Goal: Task Accomplishment & Management: Manage account settings

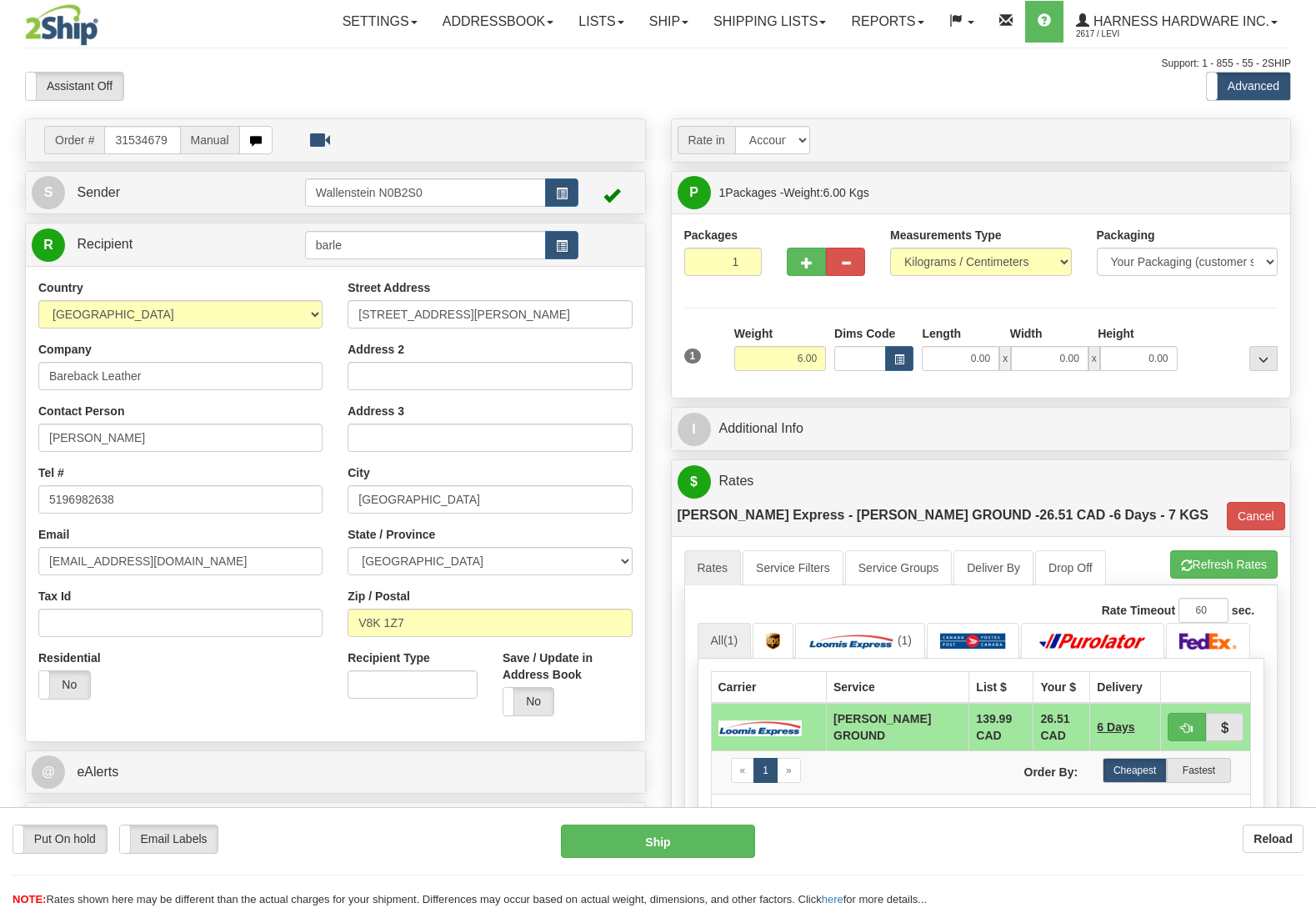
click at [1247, 839] on button "Reload" at bounding box center [1273, 839] width 61 height 28
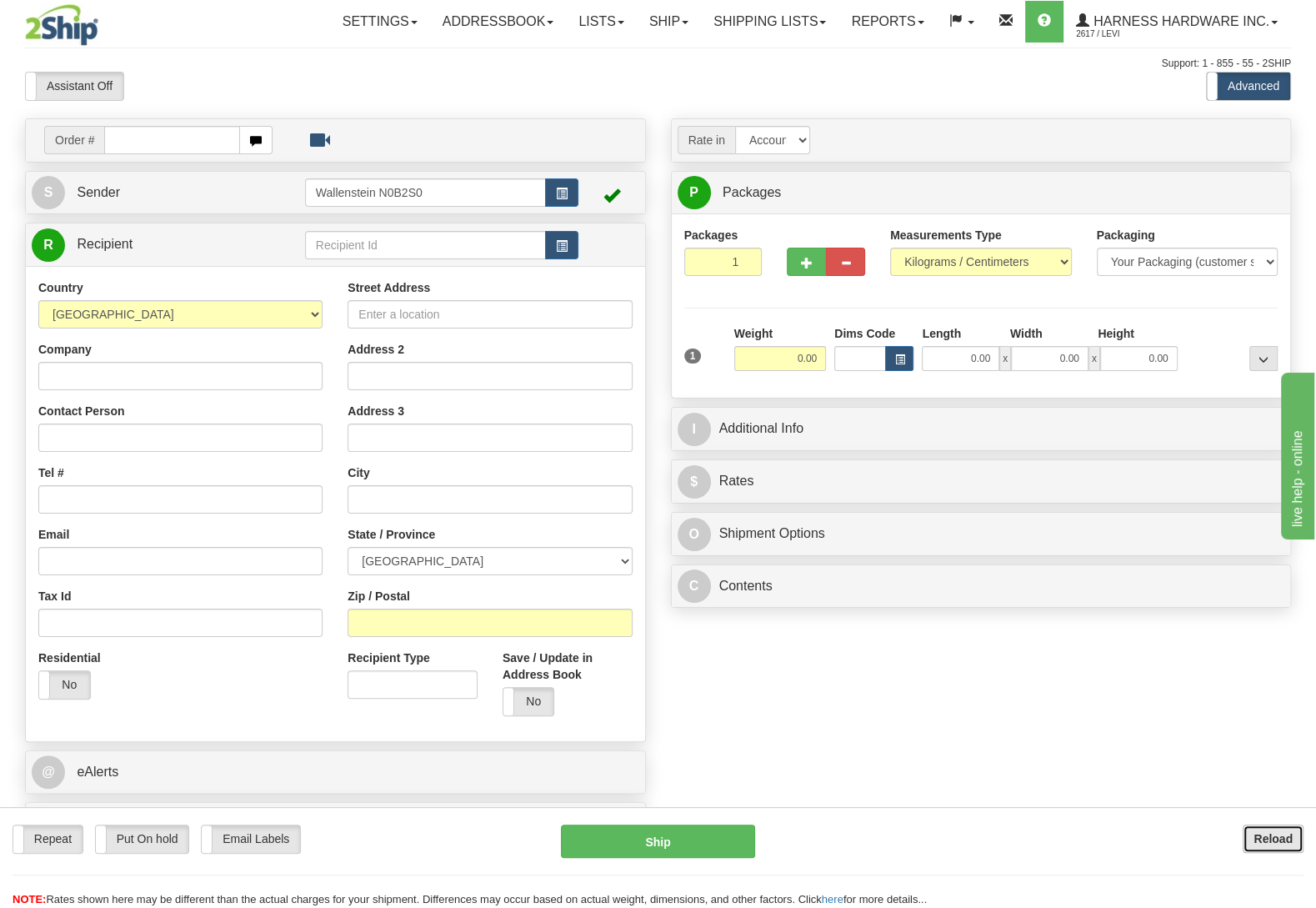
click at [1249, 850] on button "Reload" at bounding box center [1273, 839] width 61 height 28
click at [358, 267] on div "SHAH" at bounding box center [420, 272] width 223 height 18
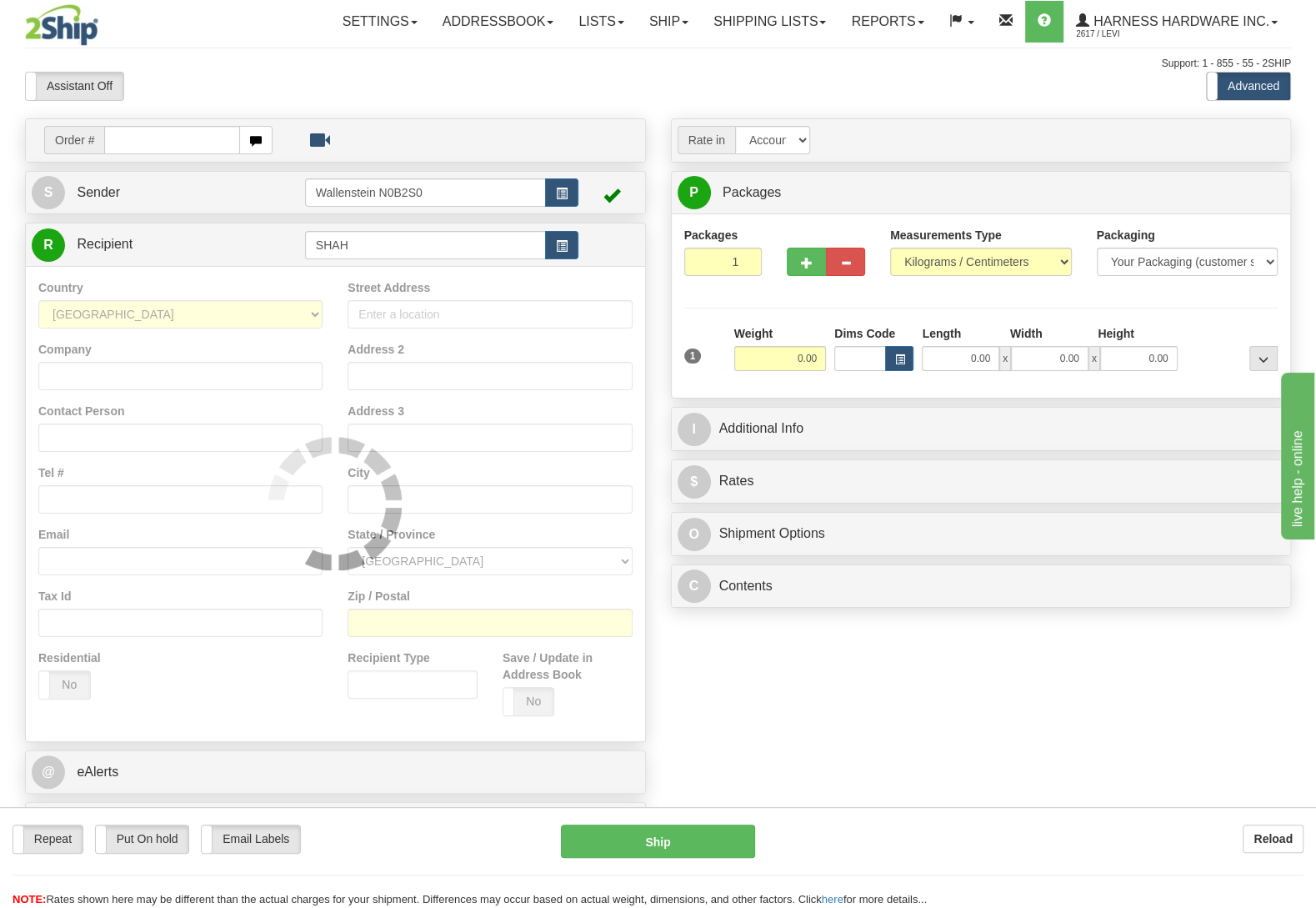
type input "SHAH"
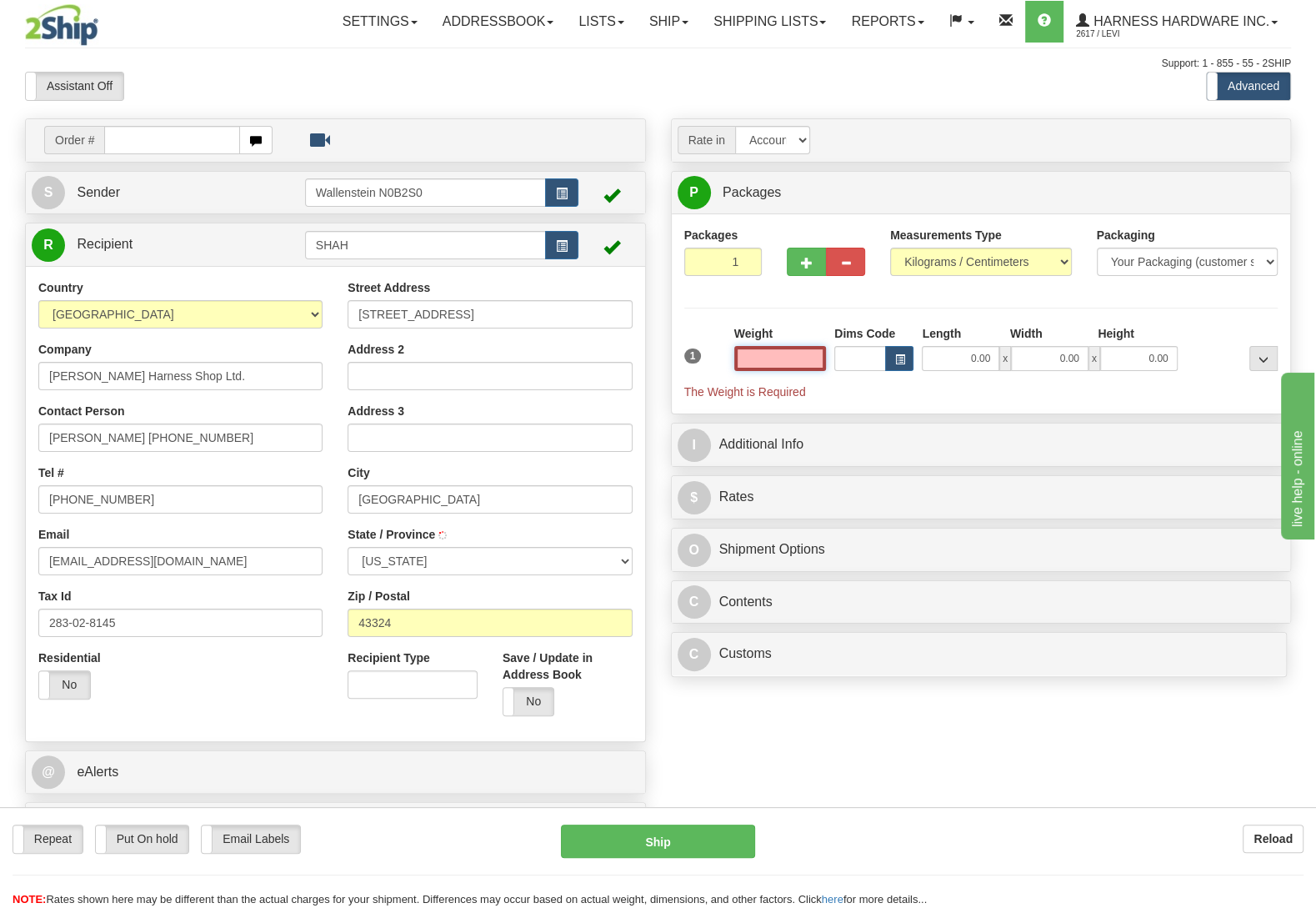
type input "HUNTSVILLE"
click at [770, 359] on input "text" at bounding box center [780, 358] width 92 height 25
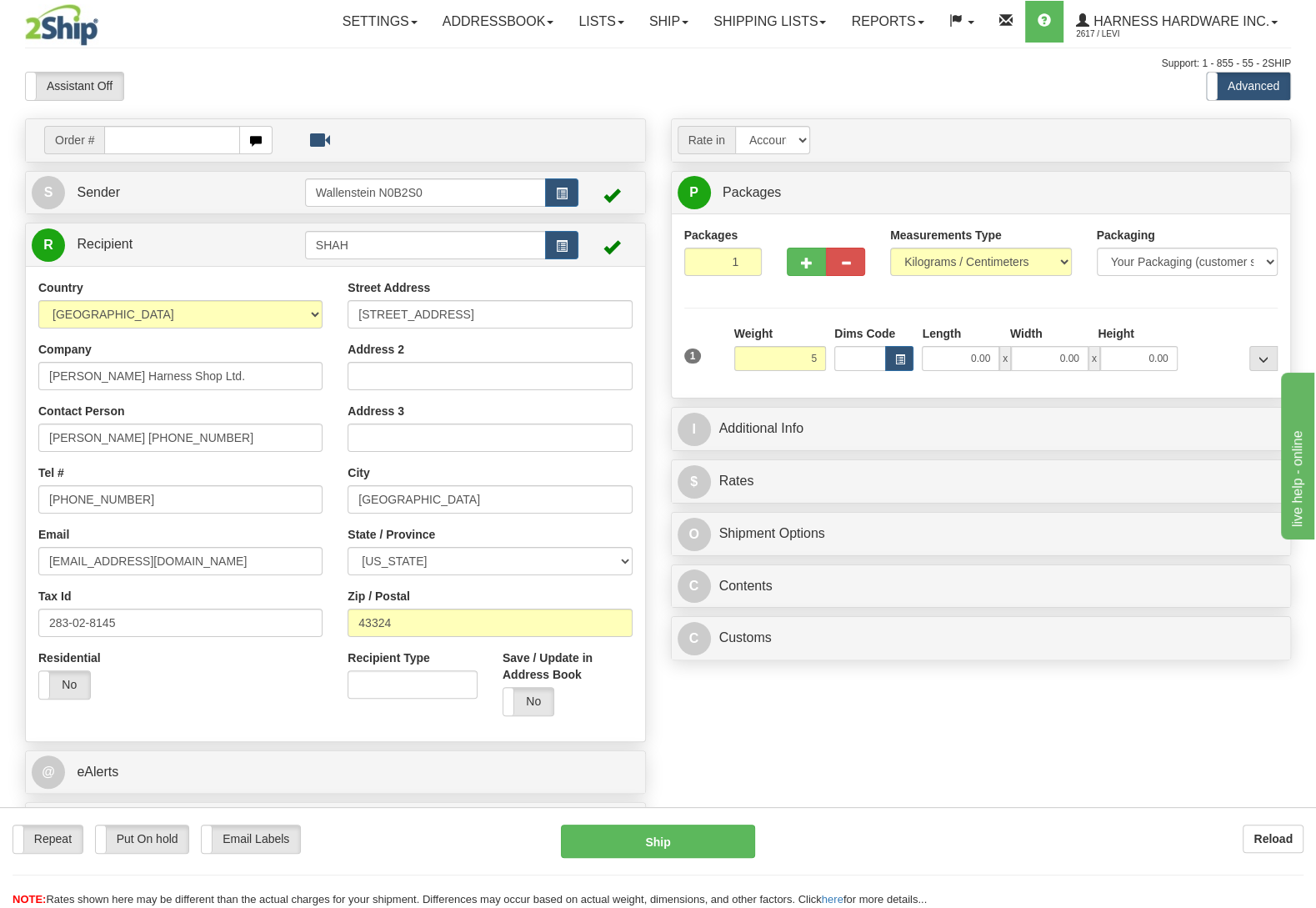
type input "5.00"
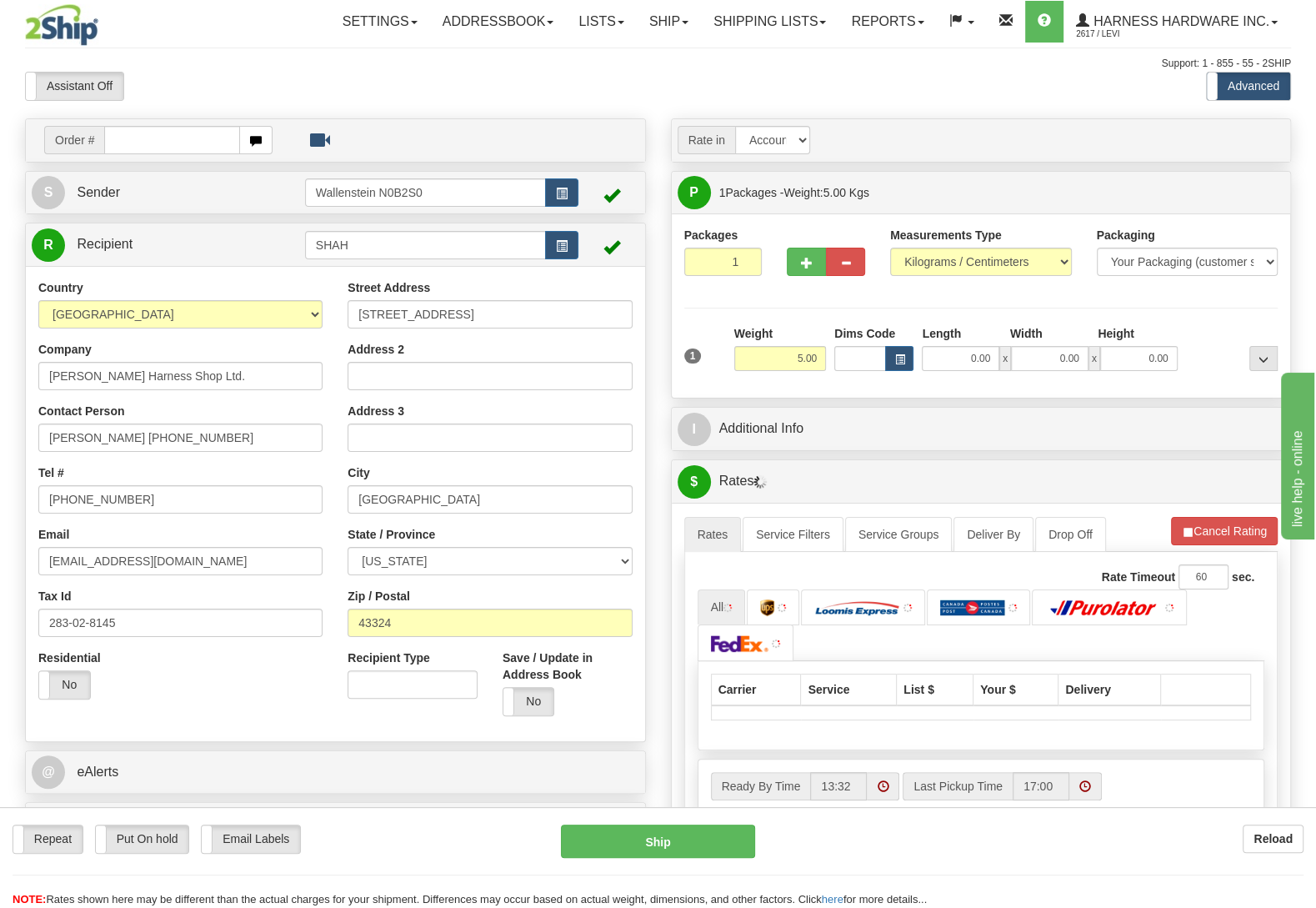
click at [1180, 319] on div "Packages 1 1 Measurements Type" at bounding box center [981, 306] width 595 height 159
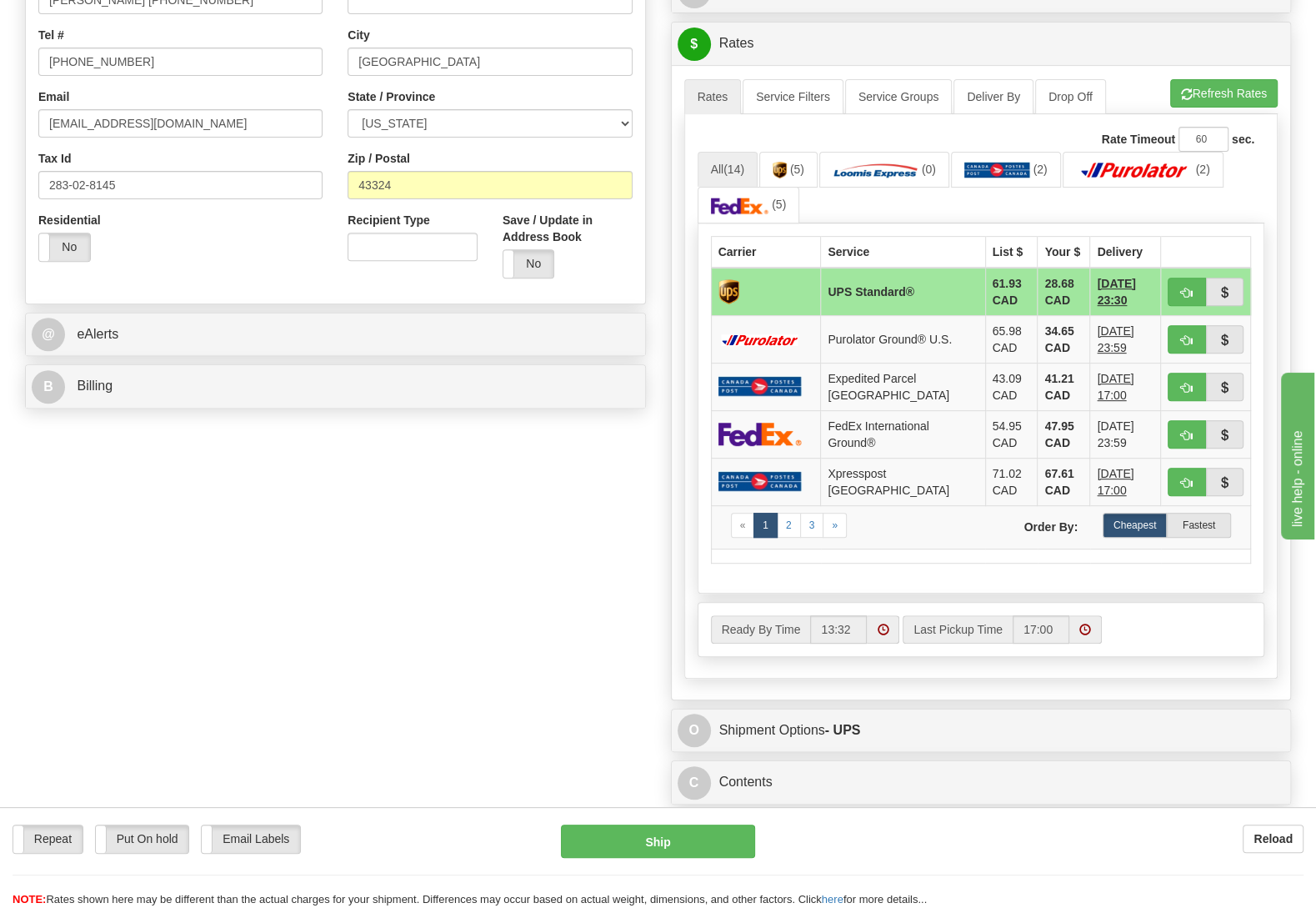
scroll to position [88, 0]
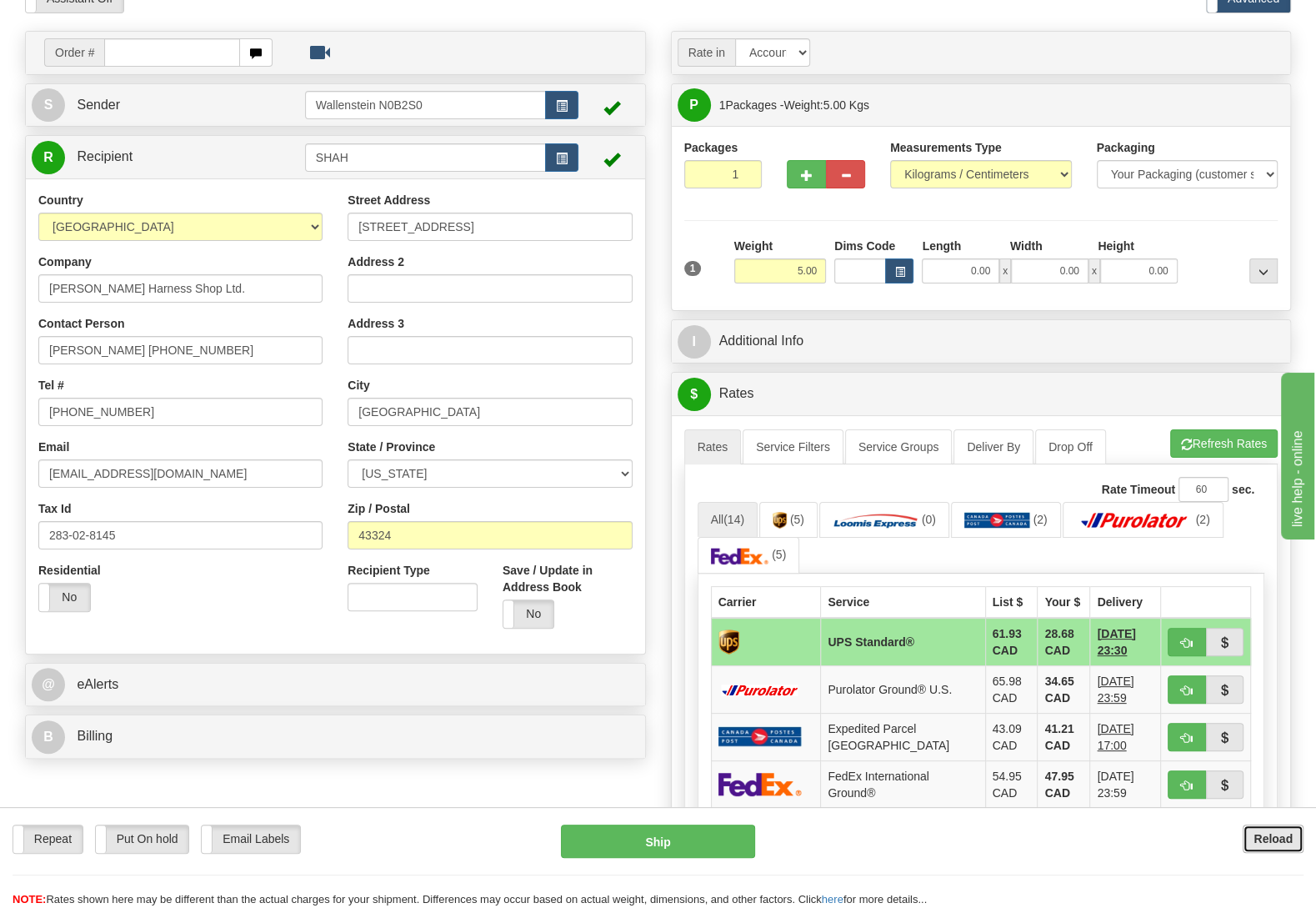
click at [1270, 850] on button "Reload" at bounding box center [1273, 839] width 61 height 28
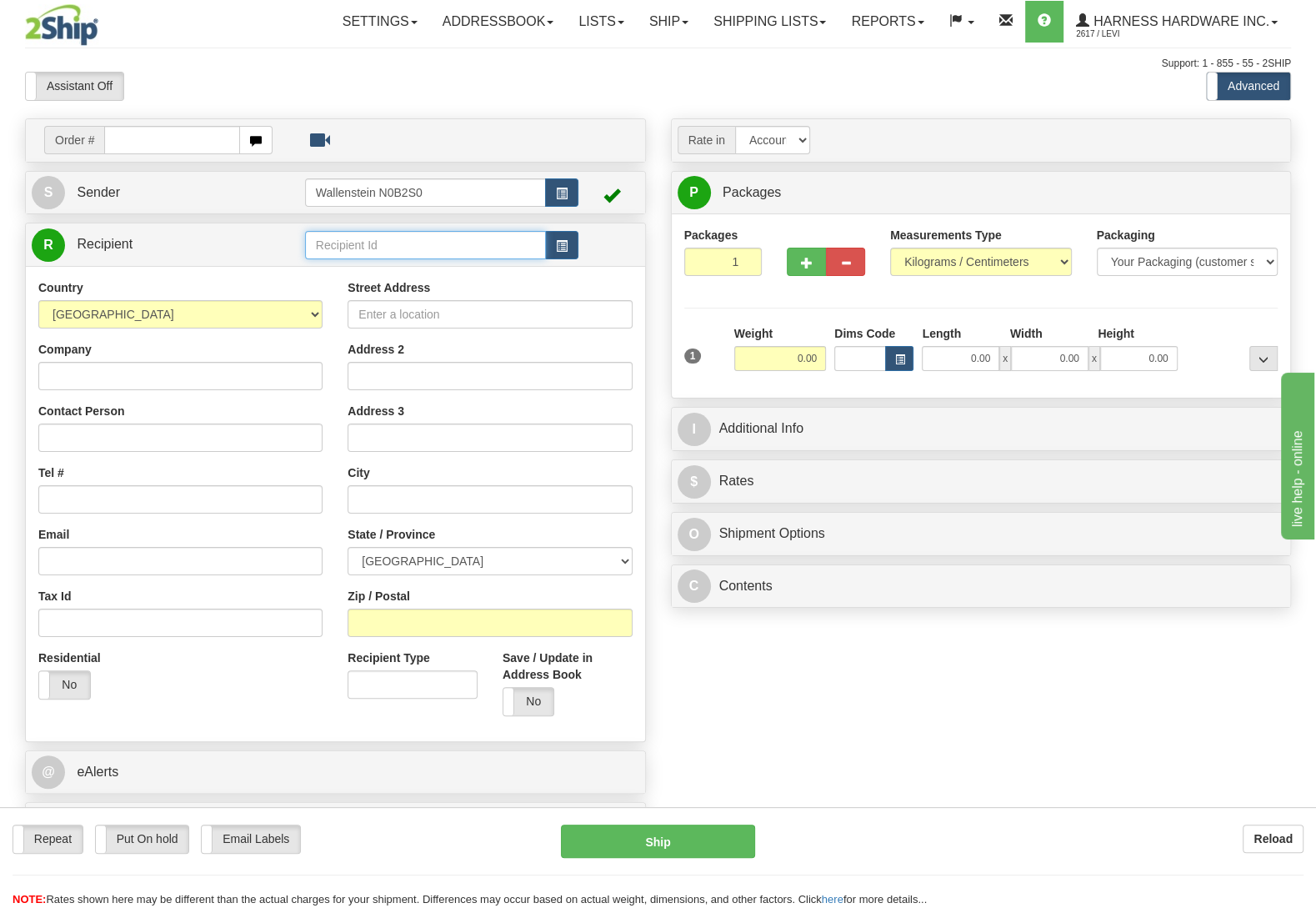
click at [451, 245] on input "text" at bounding box center [425, 245] width 240 height 28
click at [383, 270] on div "PATP" at bounding box center [420, 272] width 223 height 18
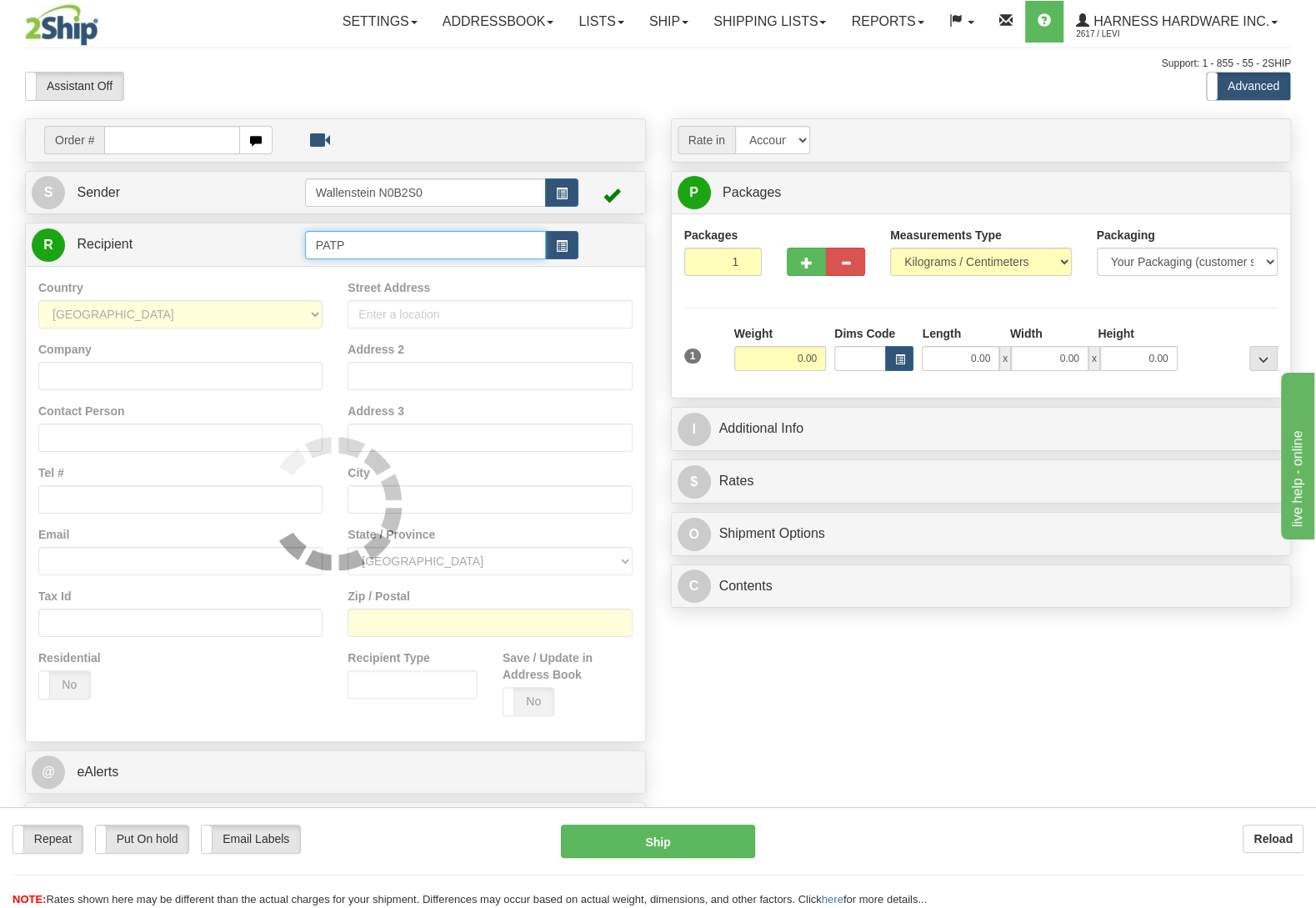
type input "PATP"
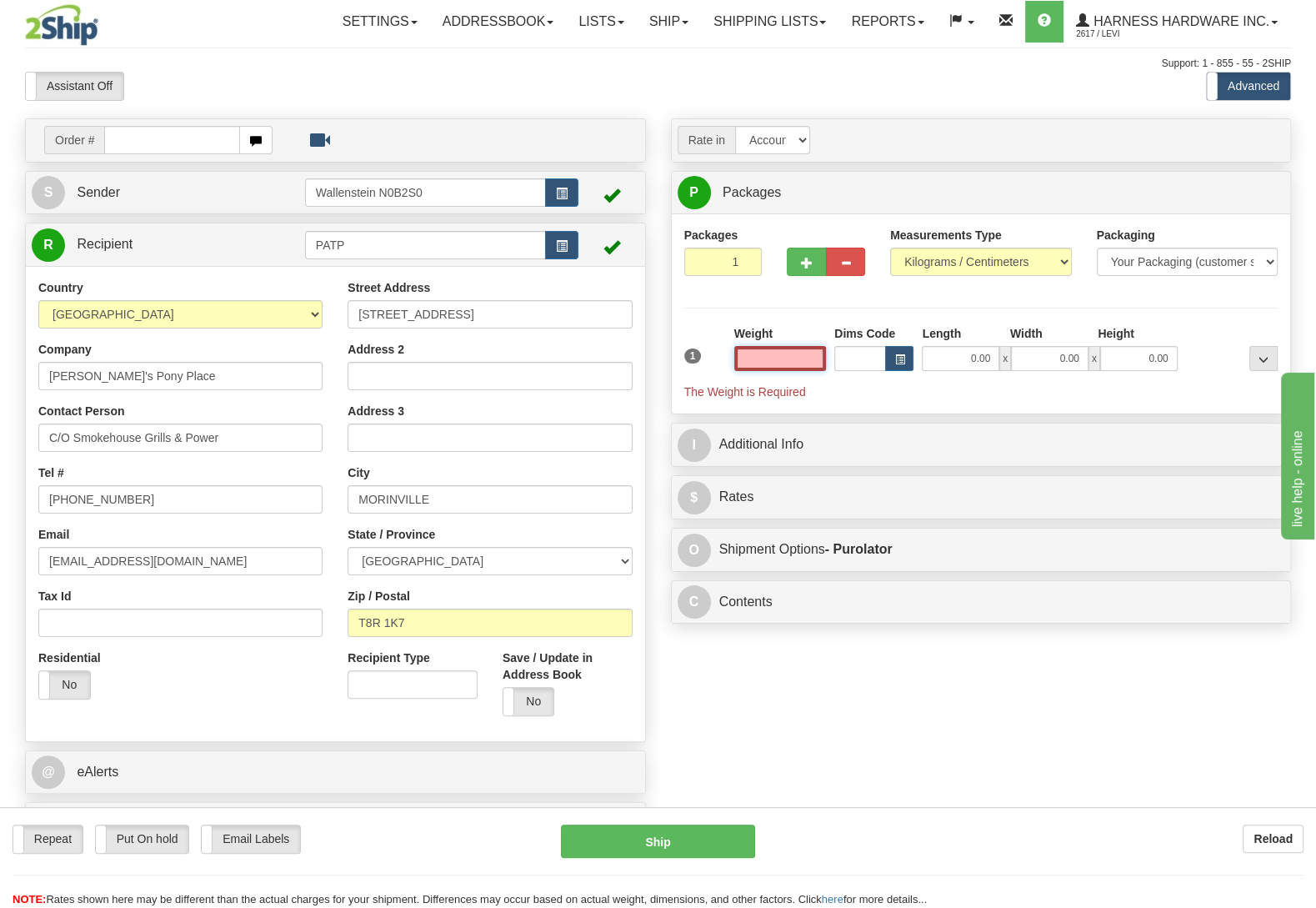
click at [792, 354] on input "text" at bounding box center [780, 358] width 92 height 25
click at [792, 355] on input "text" at bounding box center [780, 358] width 92 height 25
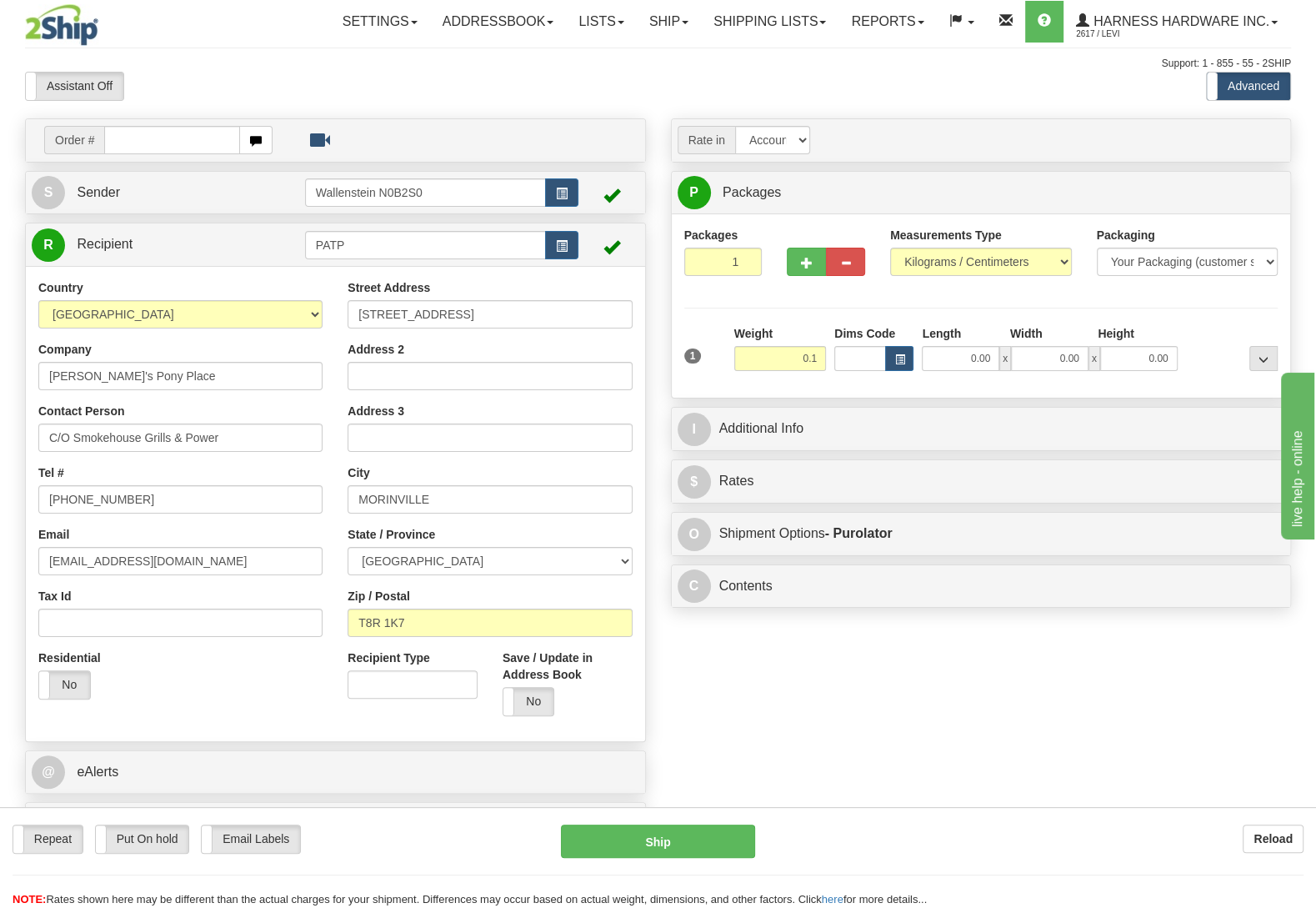
type input "0.10"
type input "202"
click at [1203, 334] on div at bounding box center [1232, 347] width 100 height 46
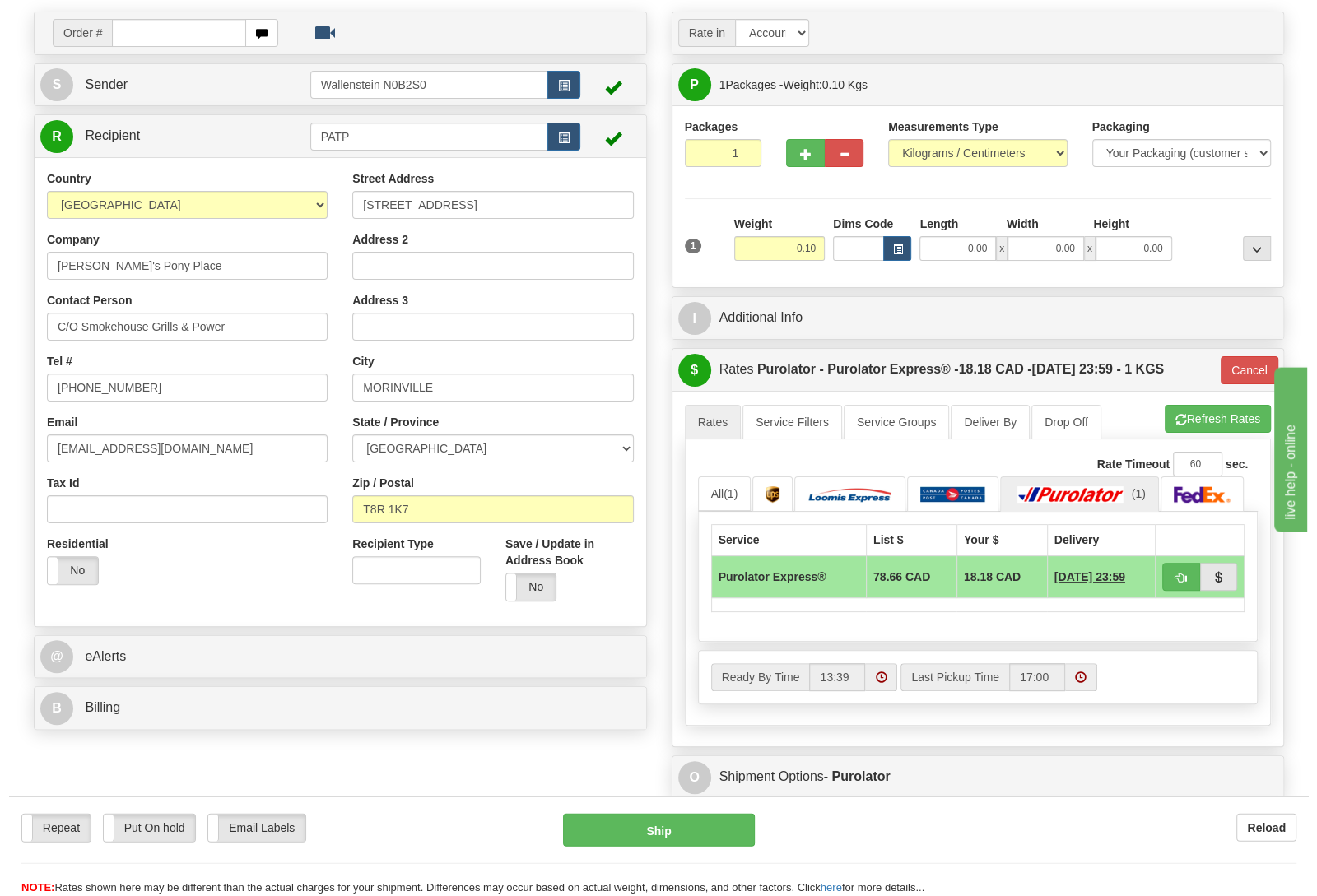
scroll to position [173, 0]
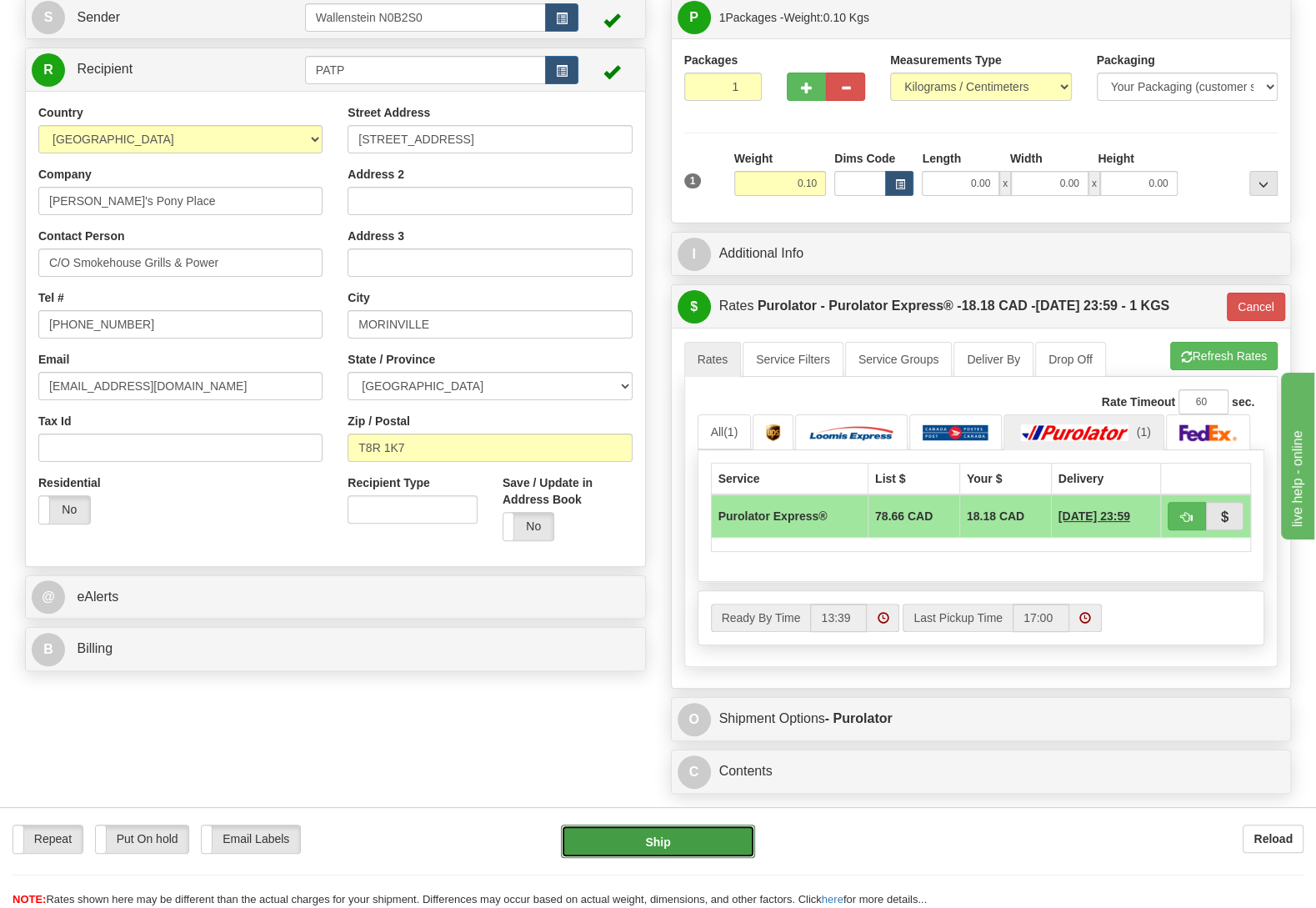
click at [591, 833] on button "Ship" at bounding box center [658, 841] width 195 height 33
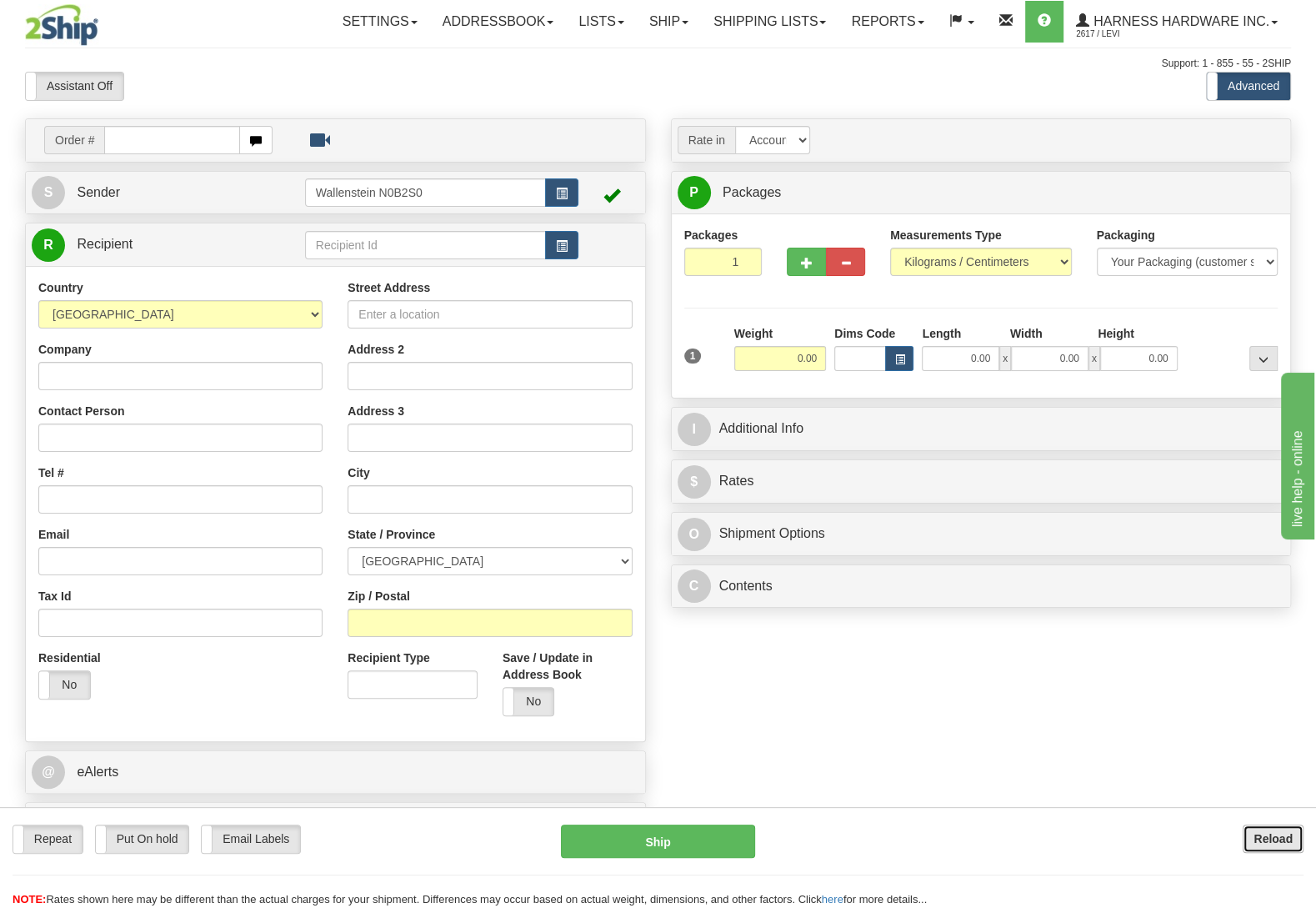
click at [1255, 836] on b "Reload" at bounding box center [1273, 839] width 39 height 13
click at [419, 255] on input "text" at bounding box center [425, 245] width 240 height 28
type input "donk"
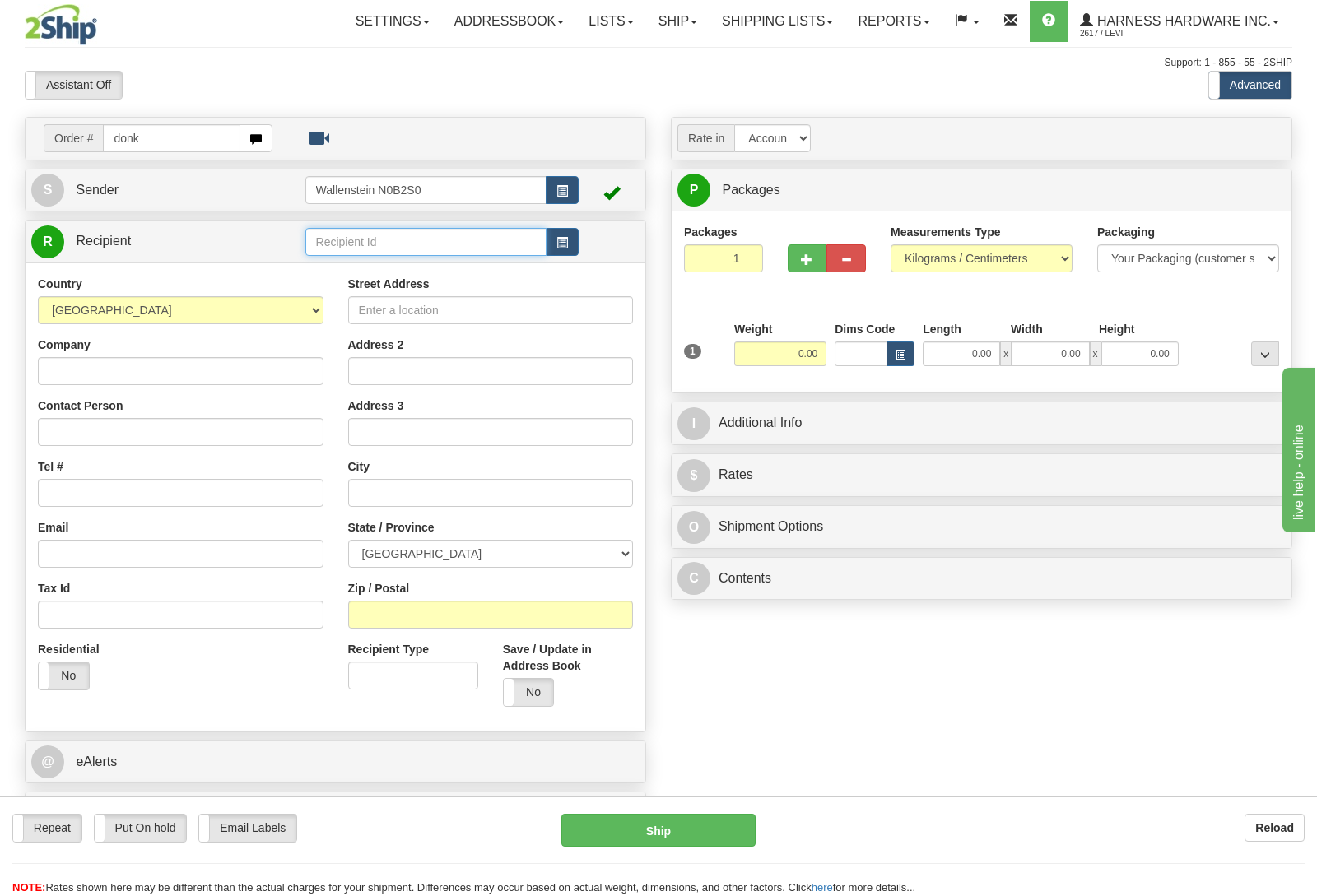
click at [400, 249] on input "text" at bounding box center [426, 242] width 242 height 28
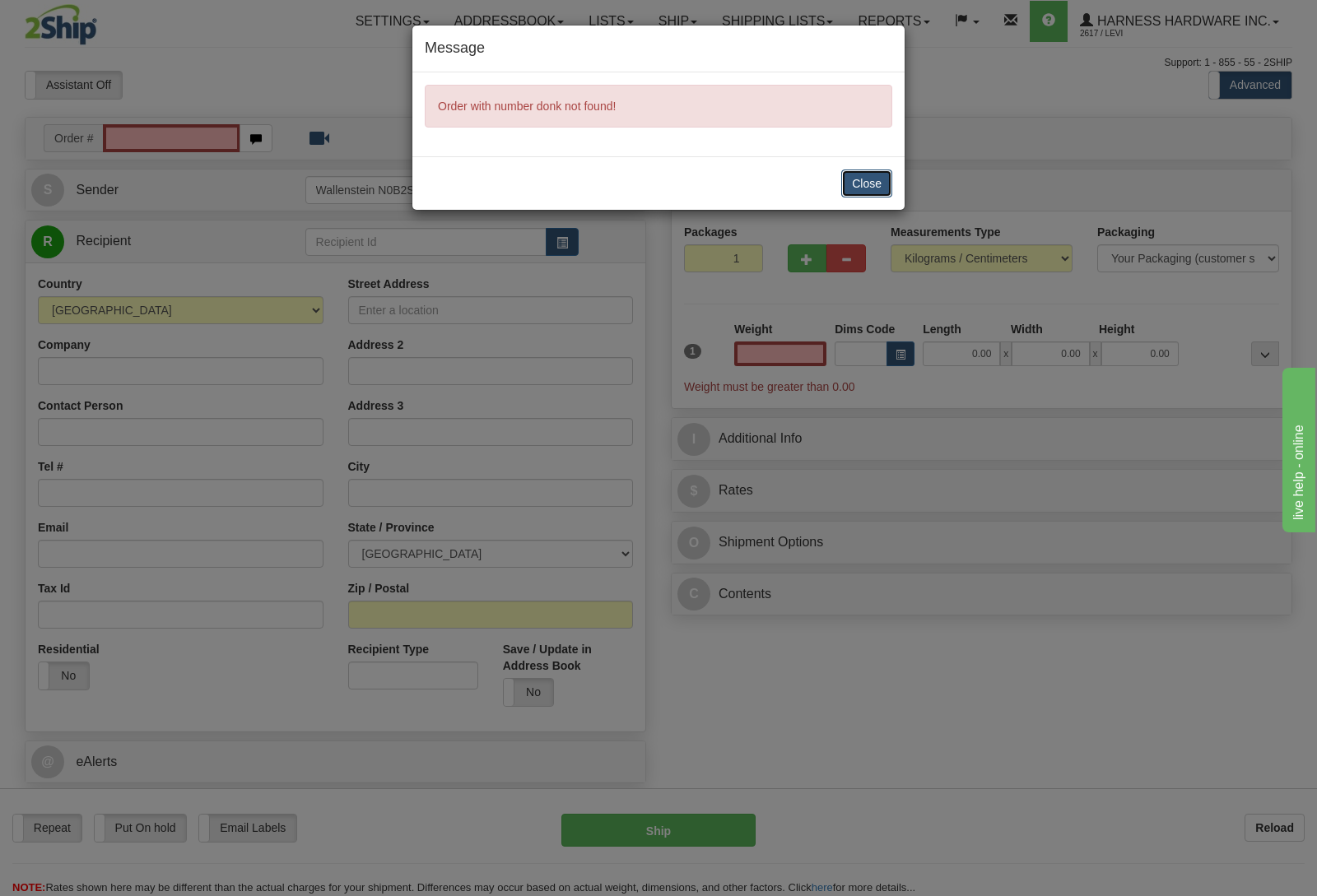
click at [880, 188] on button "Close" at bounding box center [867, 184] width 51 height 28
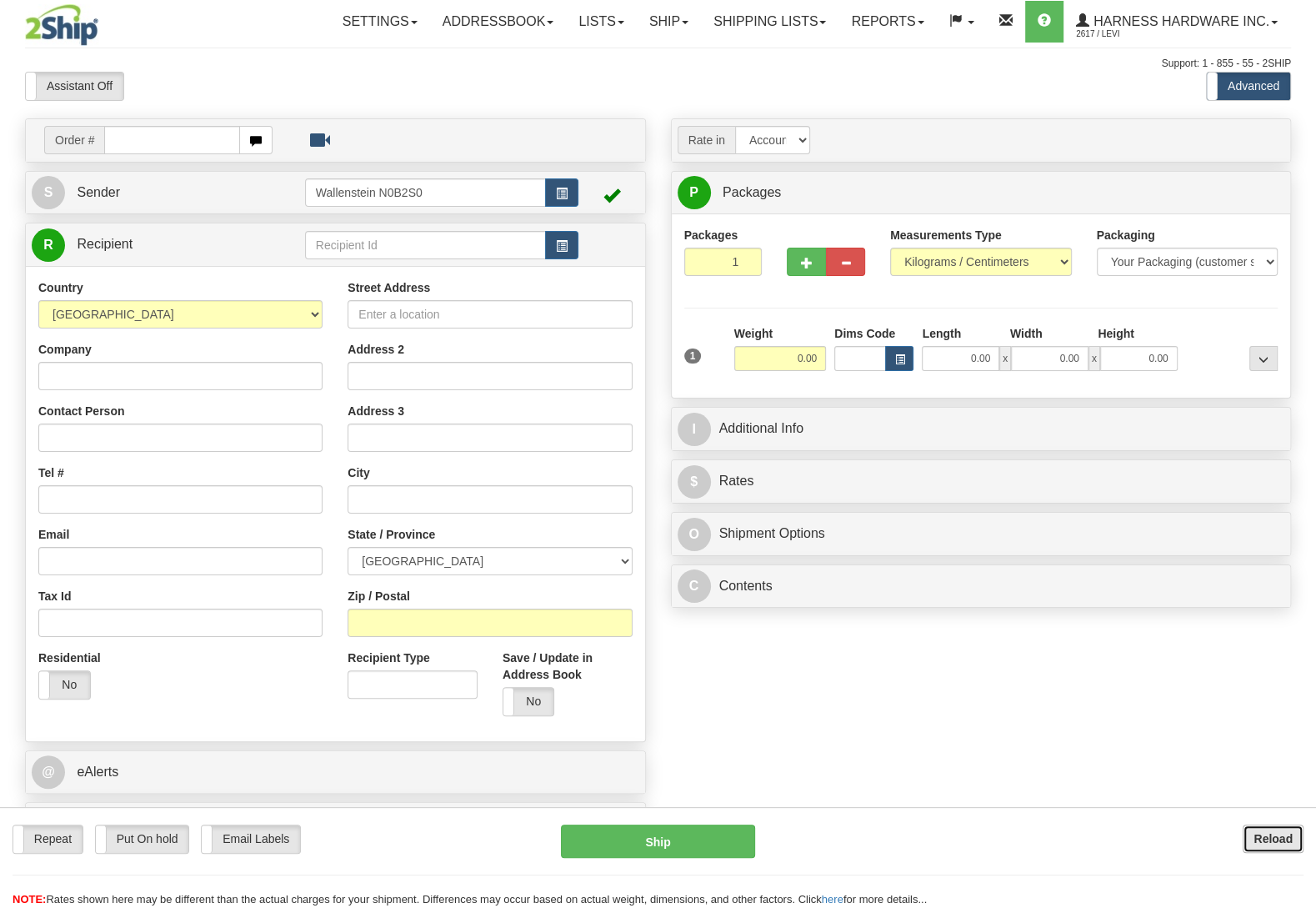
click at [1276, 841] on b "Reload" at bounding box center [1273, 839] width 39 height 13
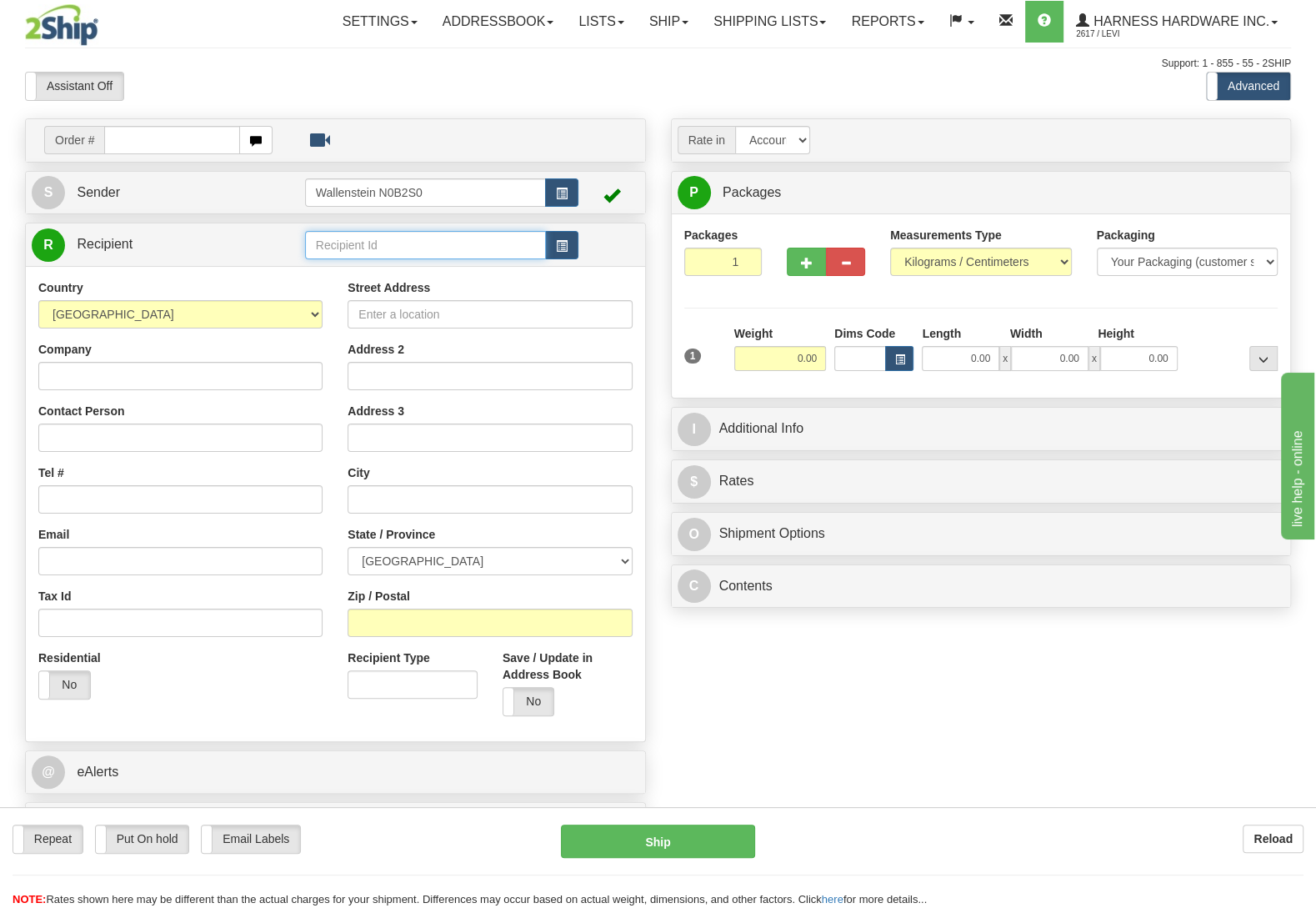
click at [388, 244] on input "text" at bounding box center [425, 245] width 240 height 28
click at [369, 233] on input "sieg" at bounding box center [425, 245] width 240 height 28
type input "s"
click at [1253, 829] on button "Reload" at bounding box center [1273, 839] width 61 height 28
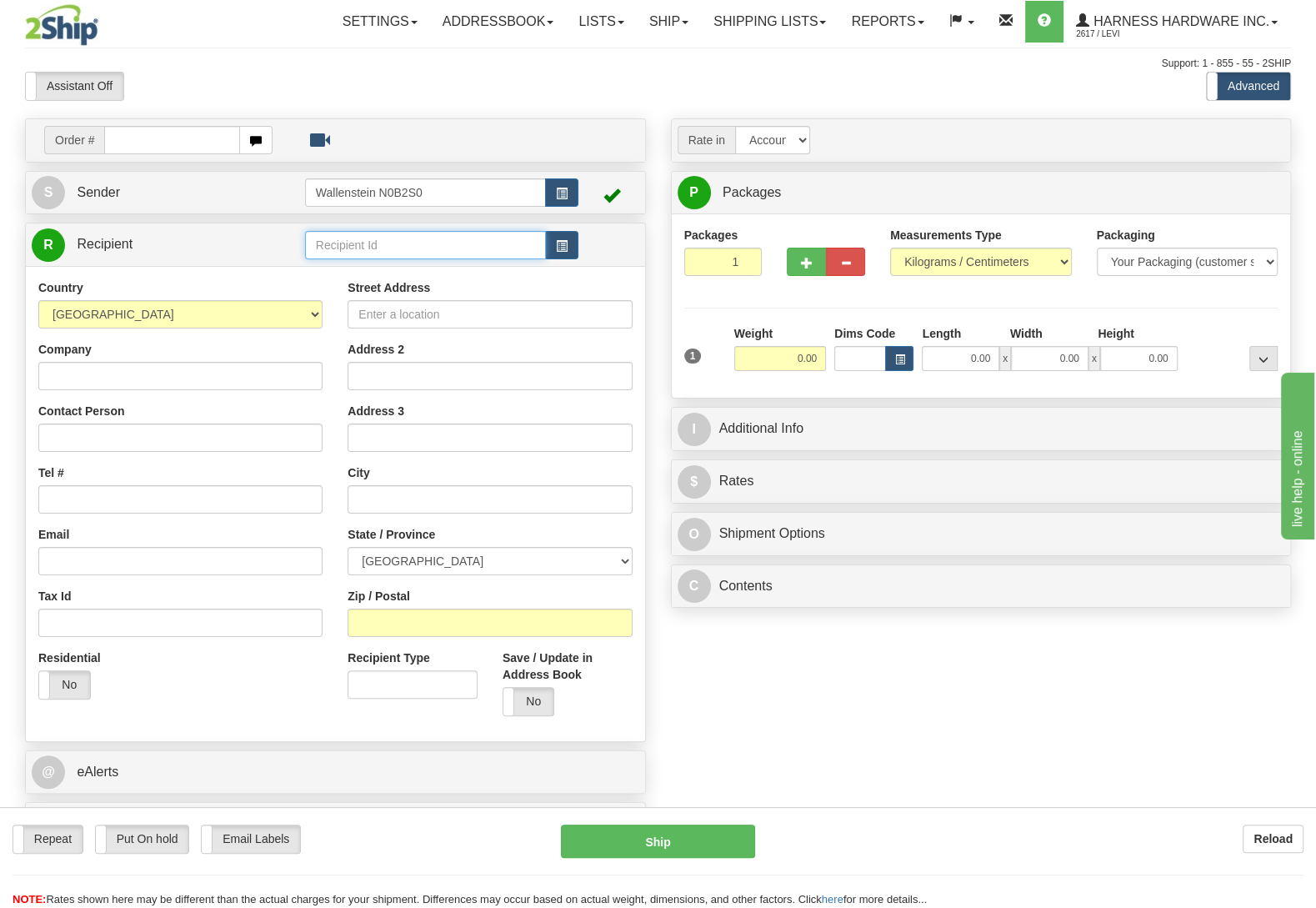
click at [326, 234] on input "text" at bounding box center [425, 245] width 240 height 28
click at [326, 233] on input "text" at bounding box center [425, 245] width 240 height 28
type input "s"
click at [1278, 825] on button "Reload" at bounding box center [1273, 839] width 61 height 28
click at [348, 252] on input "text" at bounding box center [425, 245] width 240 height 28
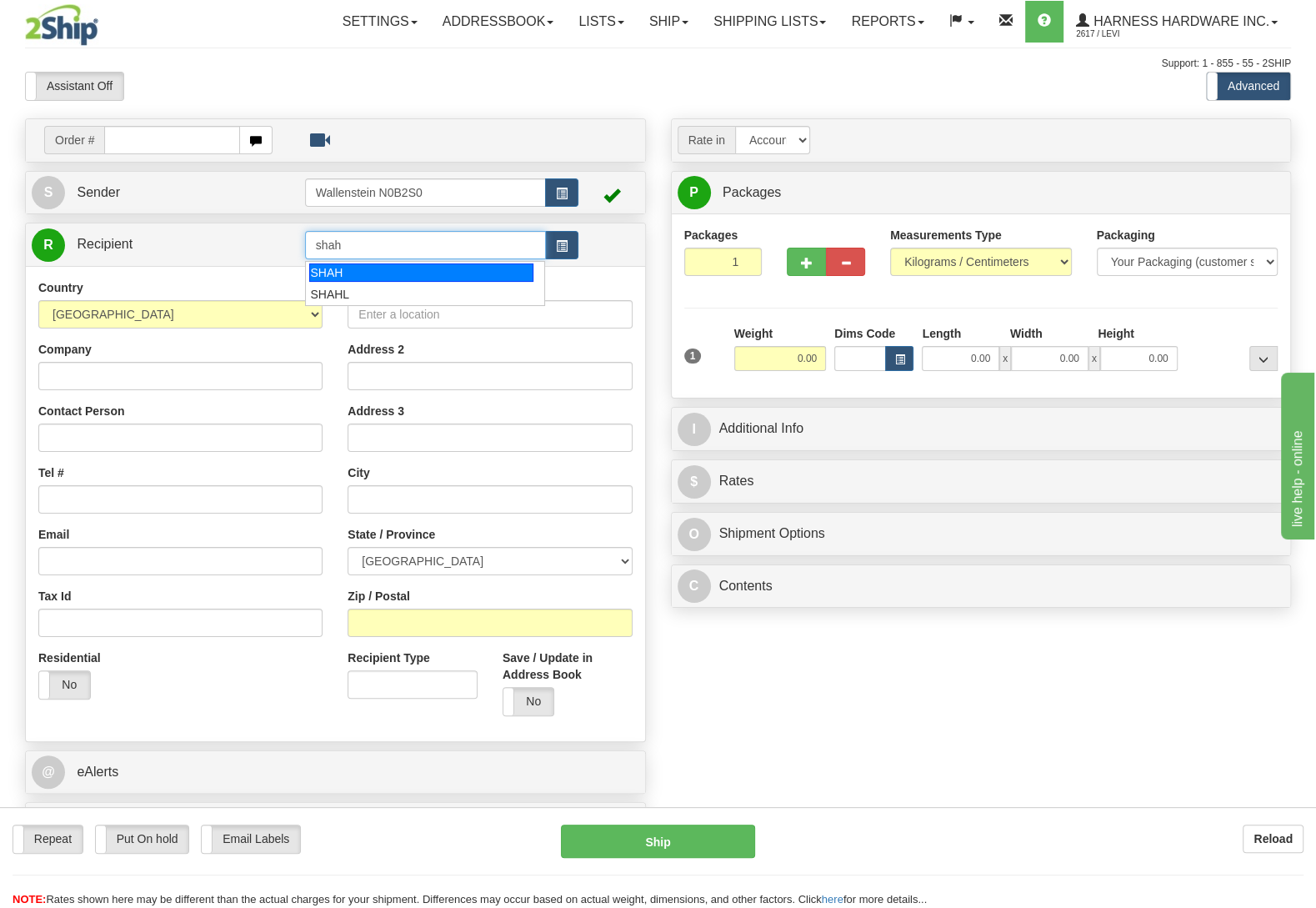
click at [316, 274] on div "SHAH" at bounding box center [420, 272] width 223 height 18
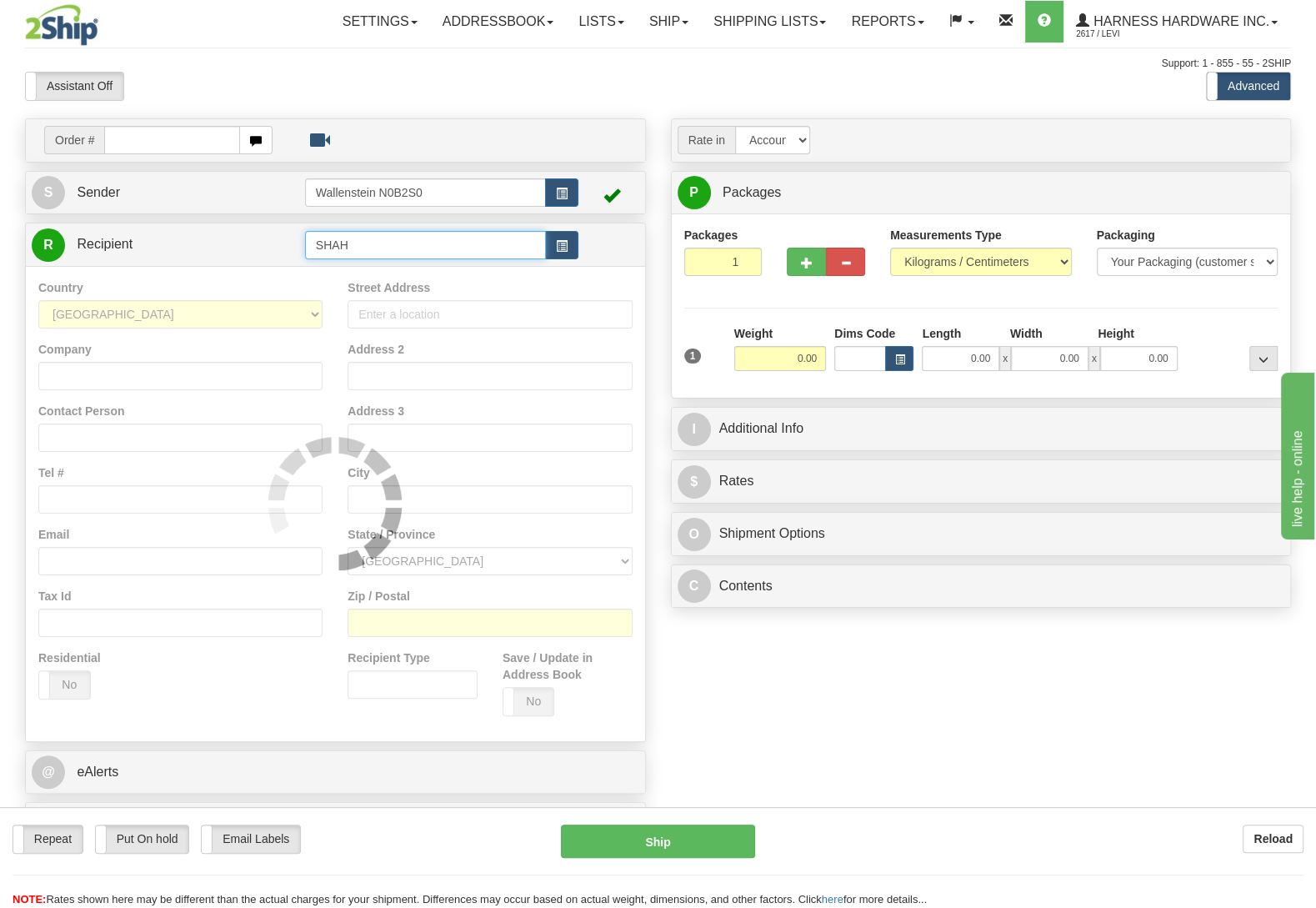
type input "SHAH"
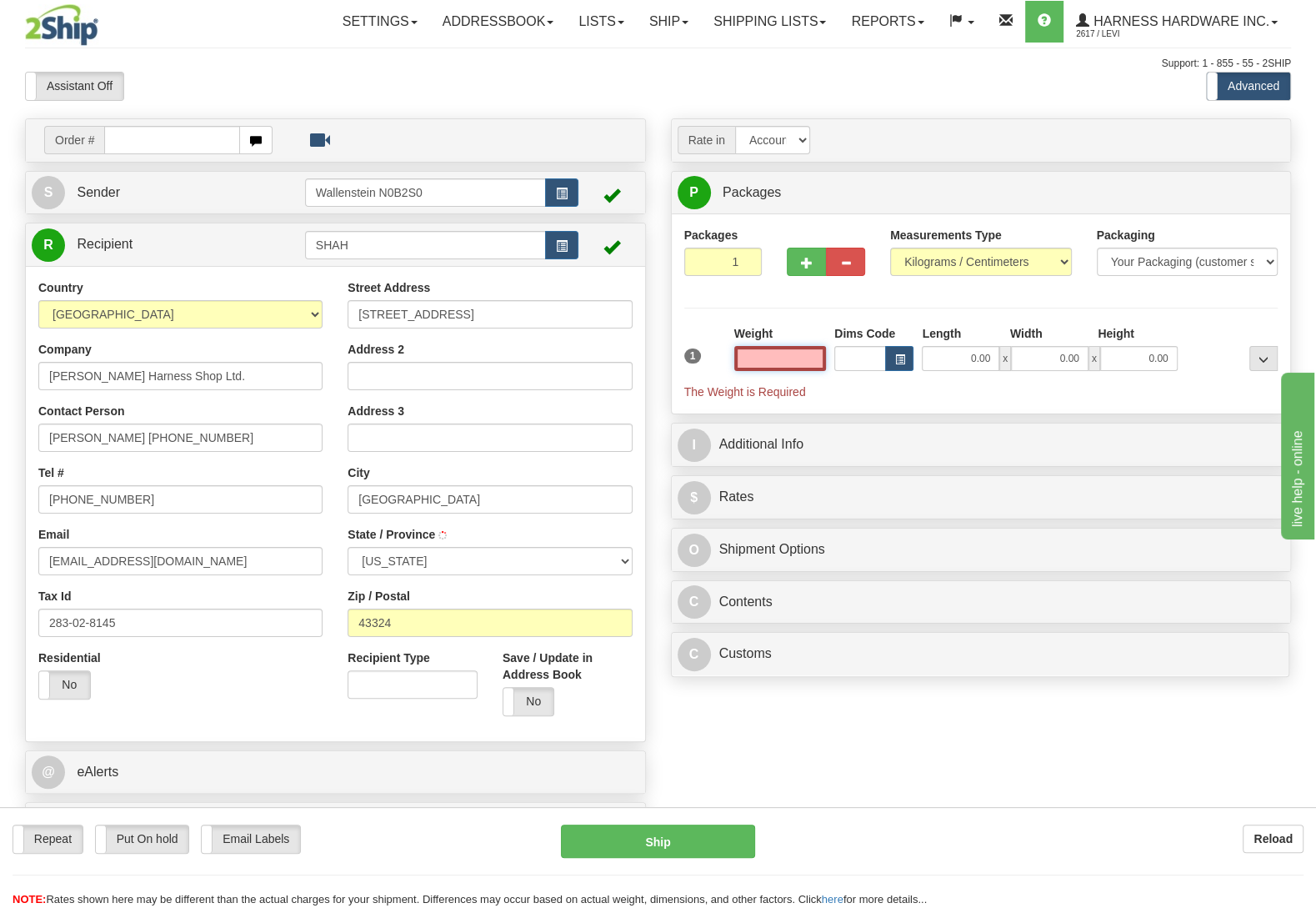
type input "[GEOGRAPHIC_DATA]"
click at [770, 362] on input "text" at bounding box center [780, 358] width 92 height 25
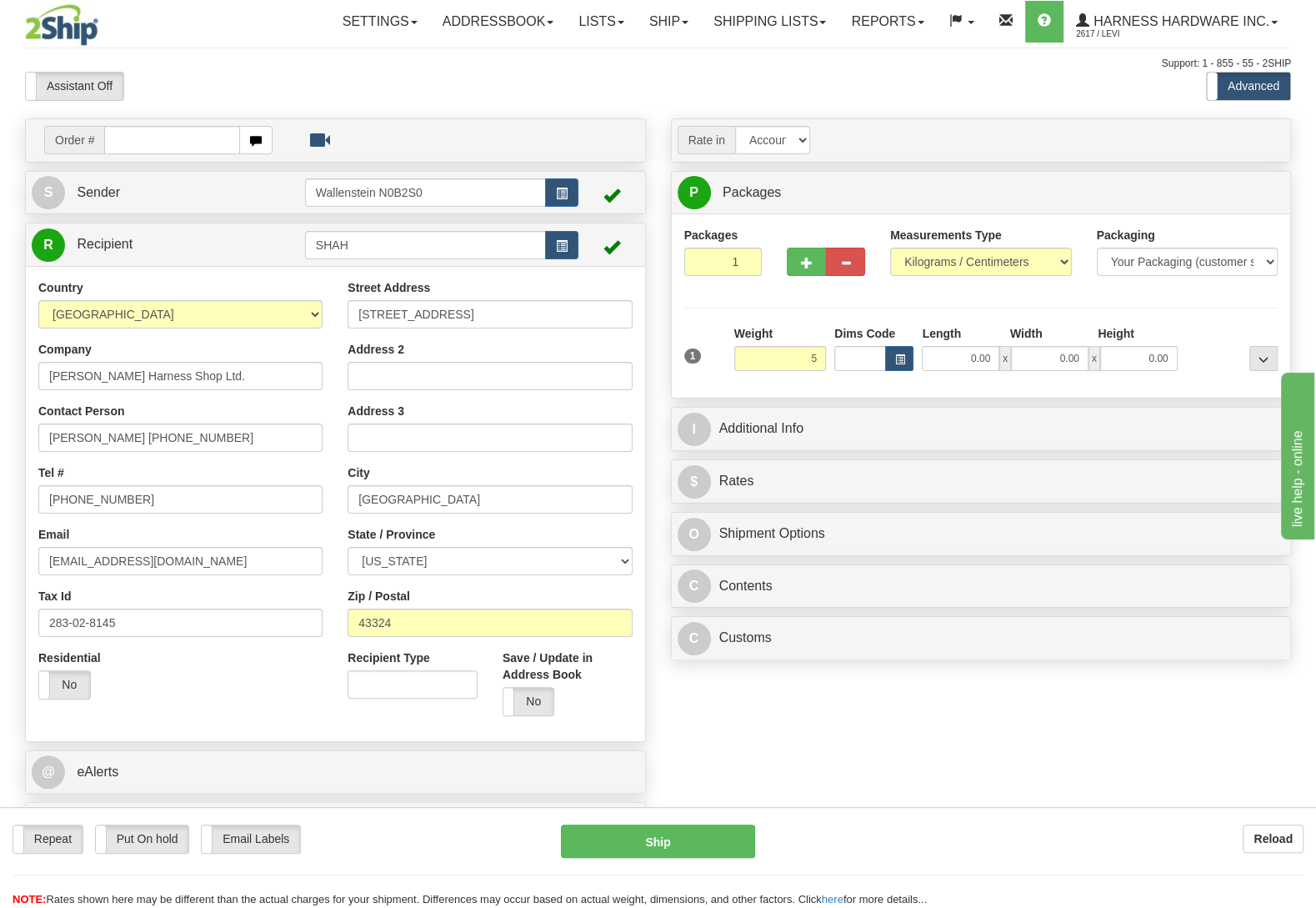
type input "5.00"
click at [1175, 302] on div "Packages 1 1 Measurements Type" at bounding box center [981, 306] width 595 height 159
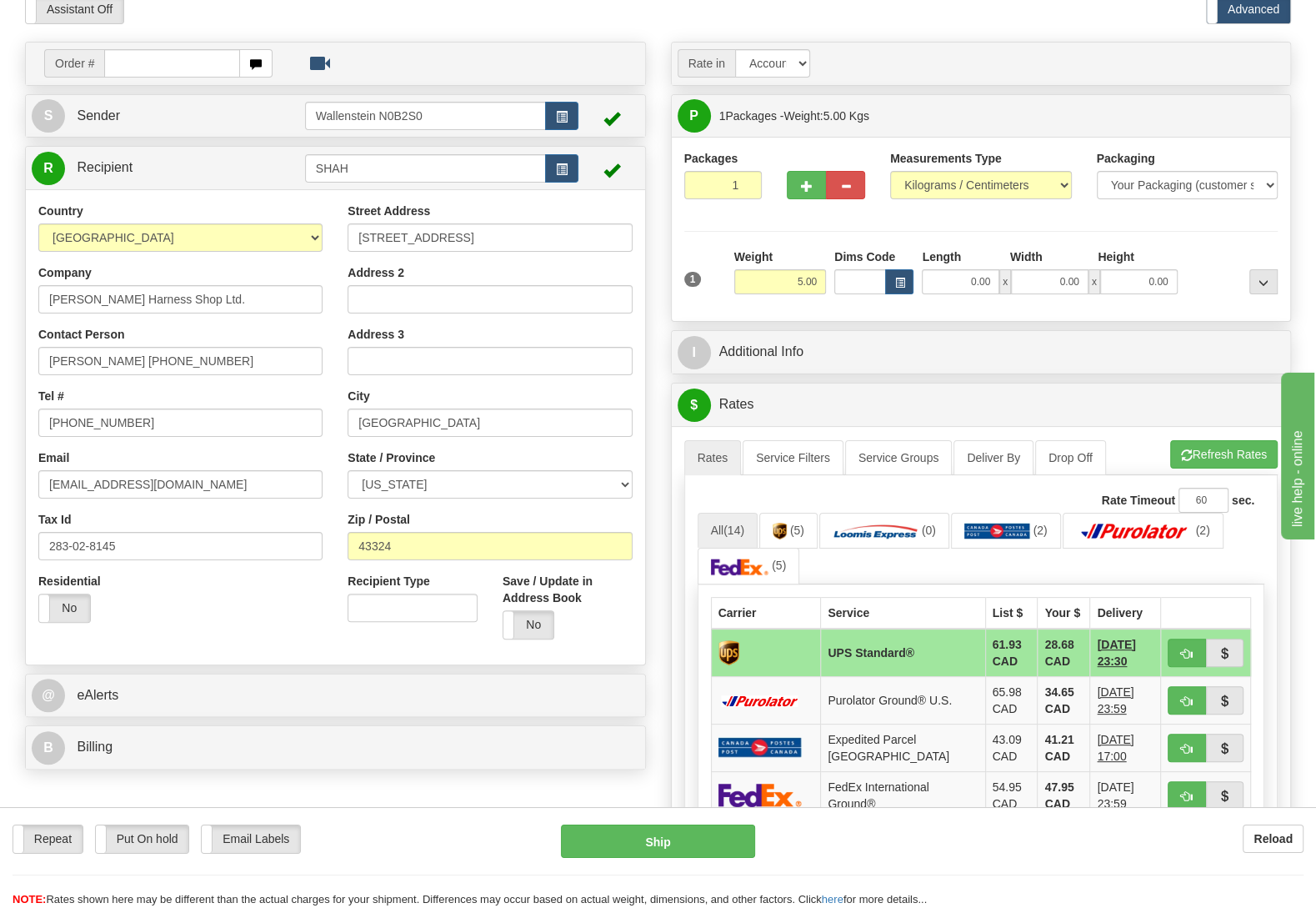
scroll to position [175, 0]
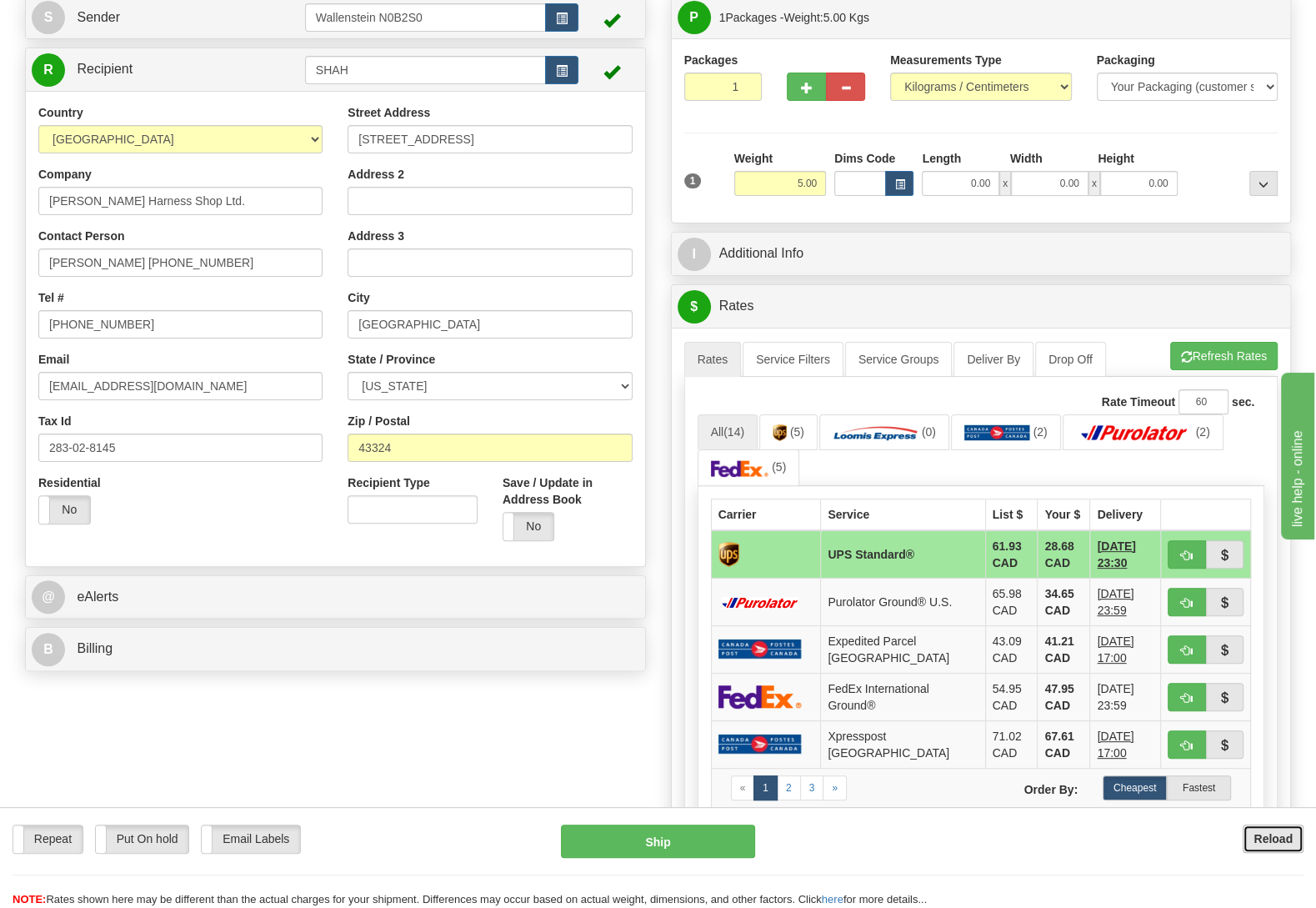
click at [1265, 833] on b "Reload" at bounding box center [1273, 839] width 39 height 13
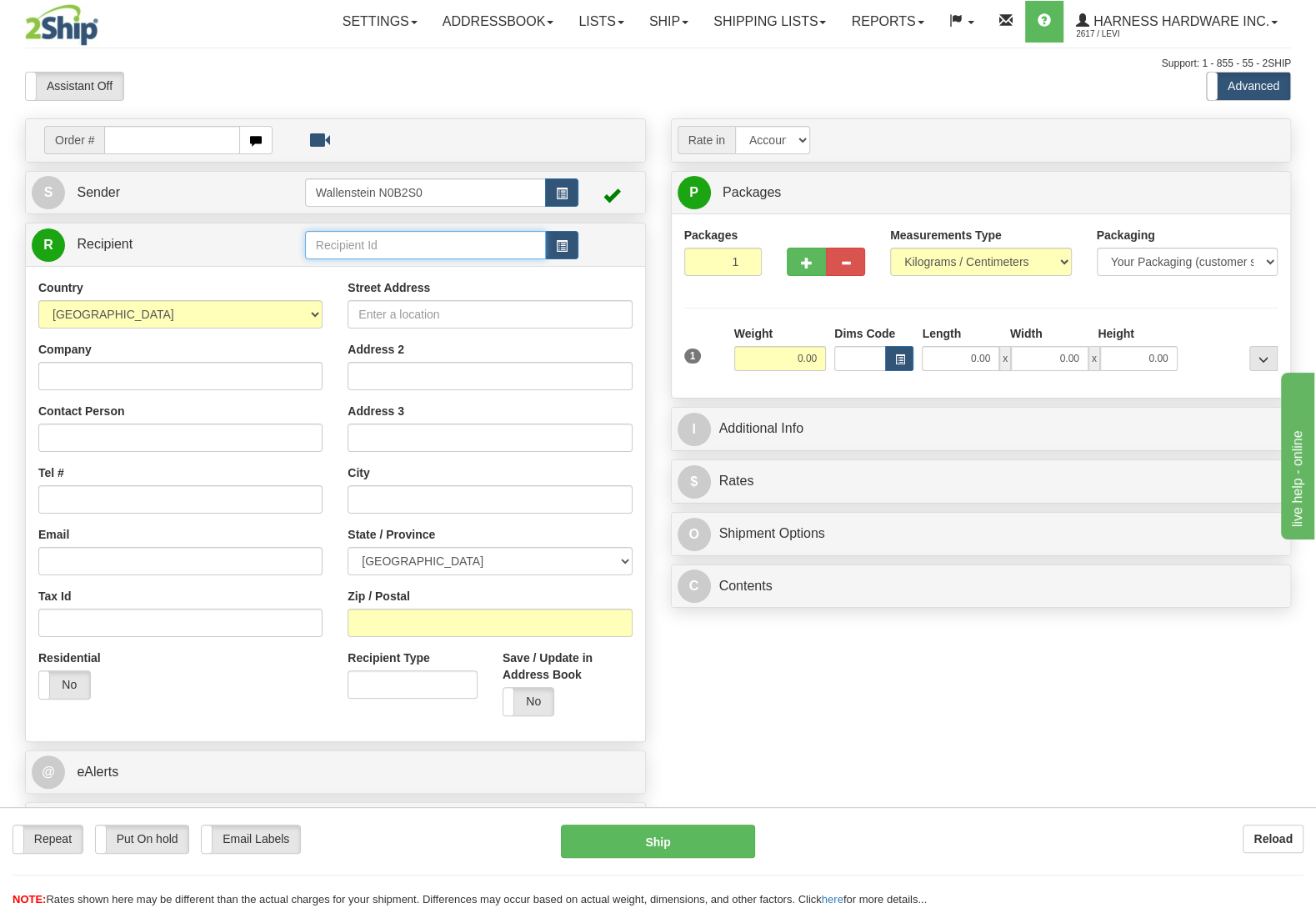
click at [454, 246] on input "text" at bounding box center [425, 245] width 240 height 28
type input "w"
click at [1242, 845] on div "Reload" at bounding box center [1041, 839] width 524 height 28
click at [1249, 839] on button "Reload" at bounding box center [1273, 839] width 61 height 28
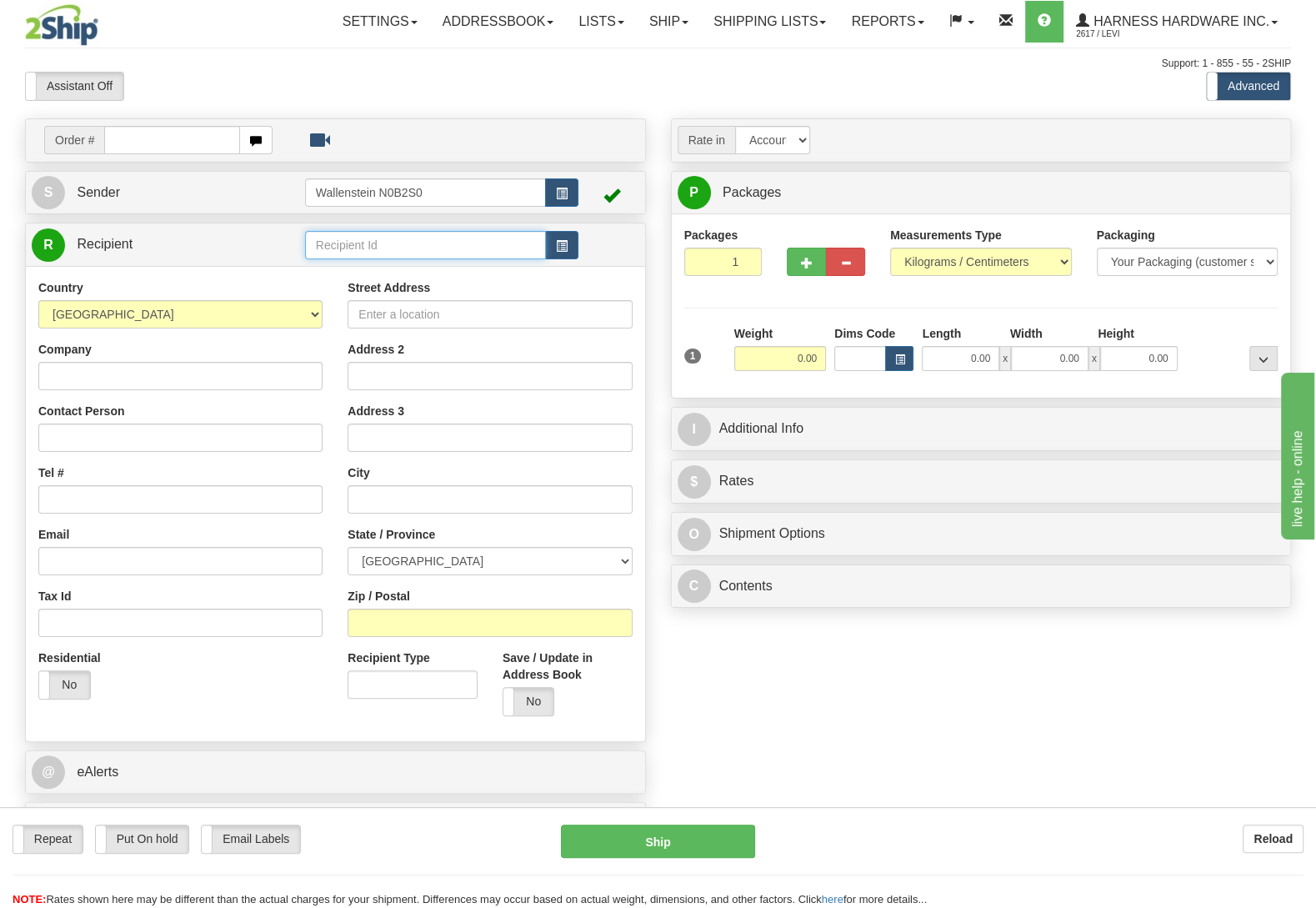
click at [411, 248] on input "text" at bounding box center [425, 245] width 240 height 28
click at [417, 248] on input "text" at bounding box center [425, 245] width 240 height 28
click at [425, 298] on div "WORK" at bounding box center [420, 294] width 223 height 18
type input "WORK"
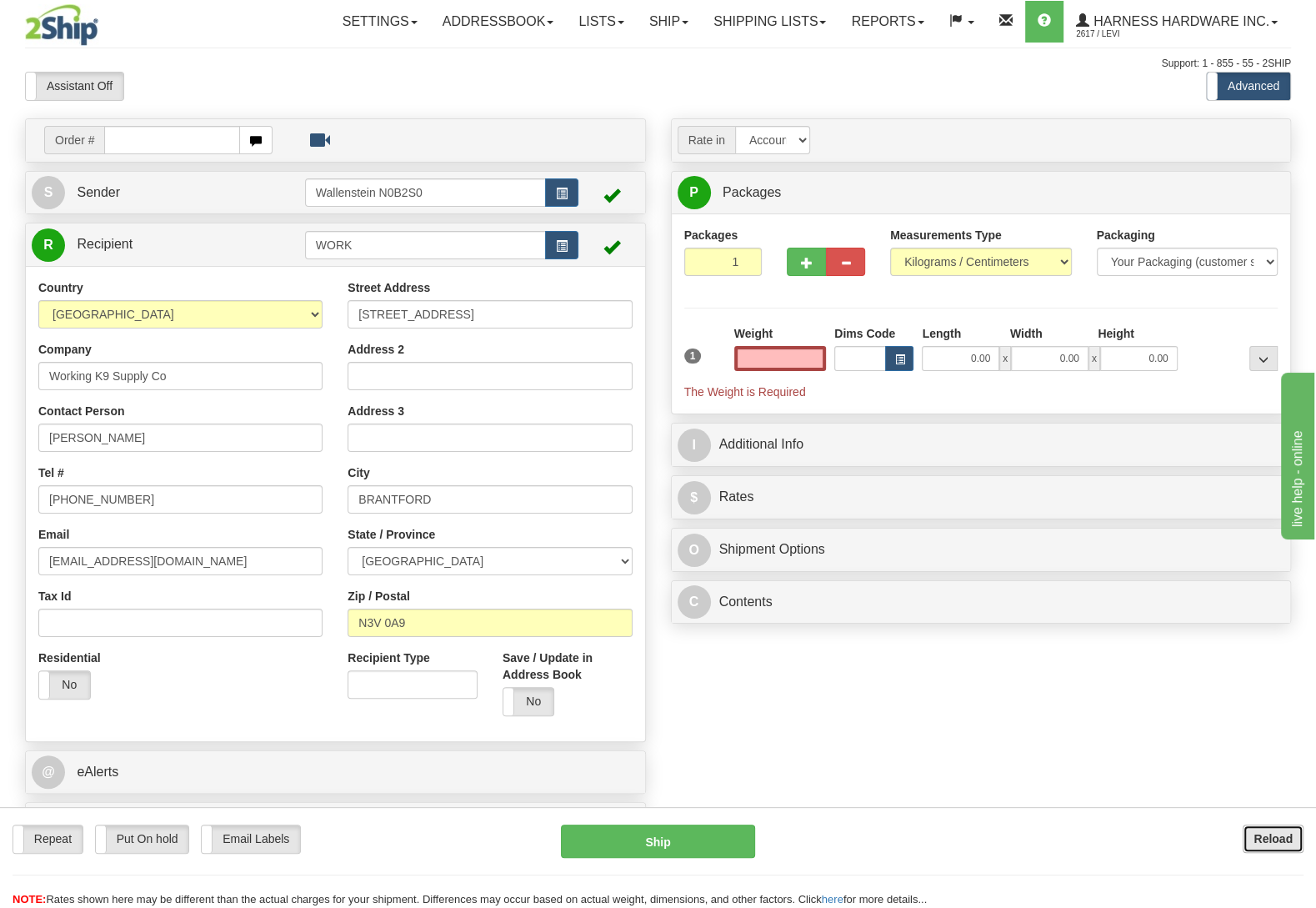
type input "0.00"
click at [1288, 843] on b "Reload" at bounding box center [1273, 839] width 39 height 13
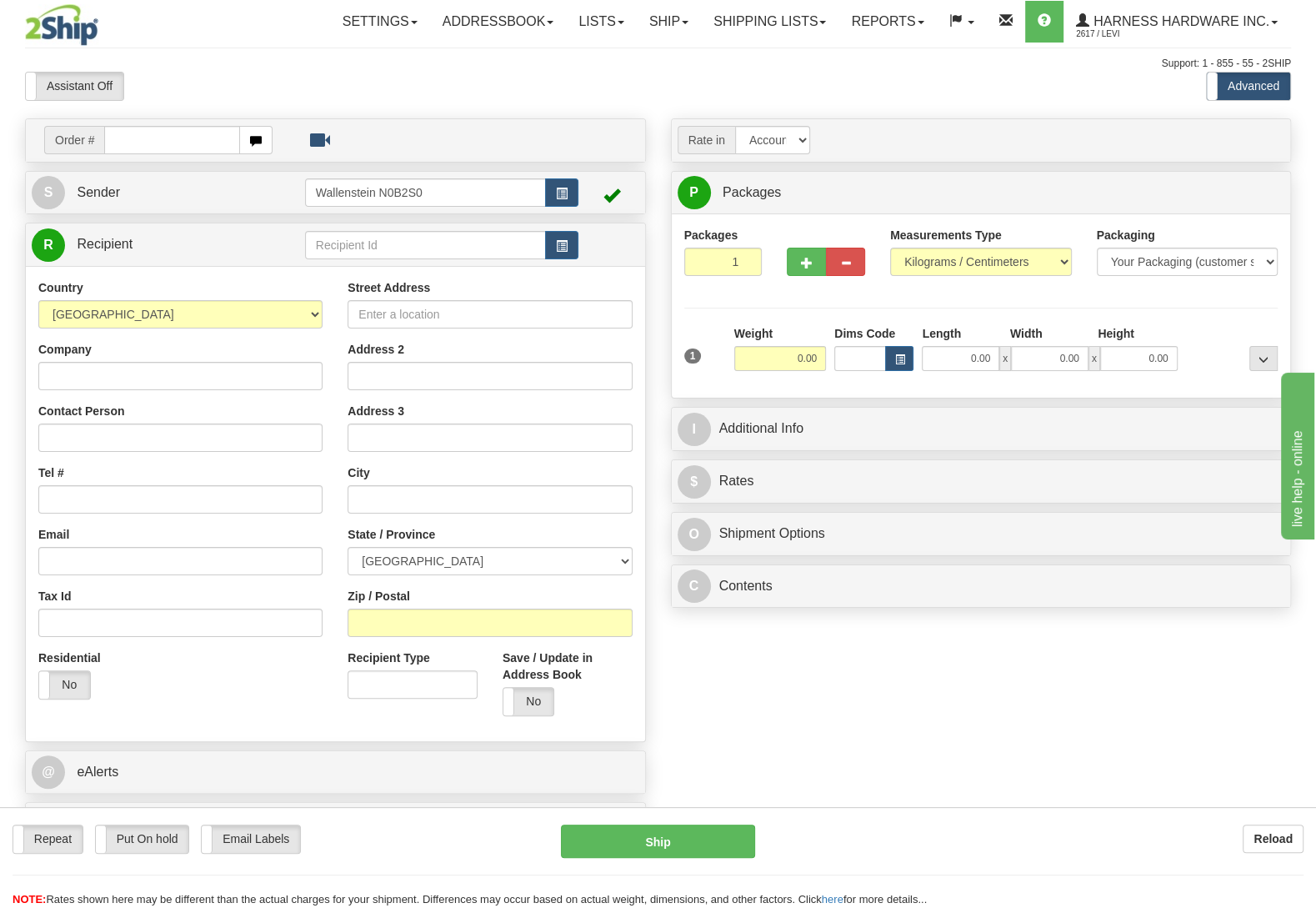
click at [1261, 854] on div "Repeat Repeat Put On hold Put On hold Print Order Slip Print Order Slip Email L…" at bounding box center [658, 841] width 1316 height 33
click at [1261, 845] on button "Reload" at bounding box center [1273, 839] width 61 height 28
click at [405, 250] on input "text" at bounding box center [425, 245] width 240 height 28
type input "WOR19"
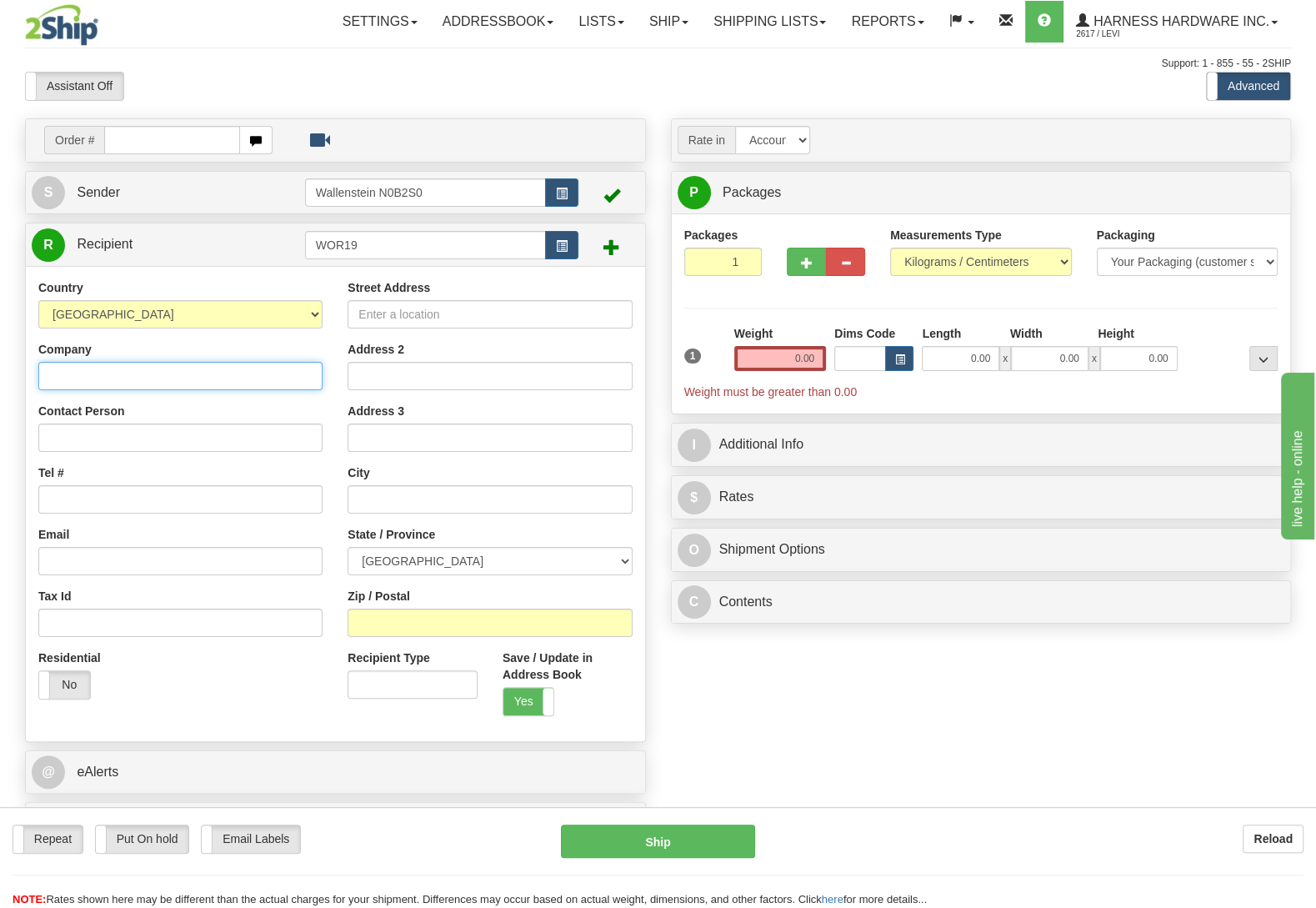
paste input "Workshop 19"
type input "Workshop 19"
paste input "[PERSON_NAME]"
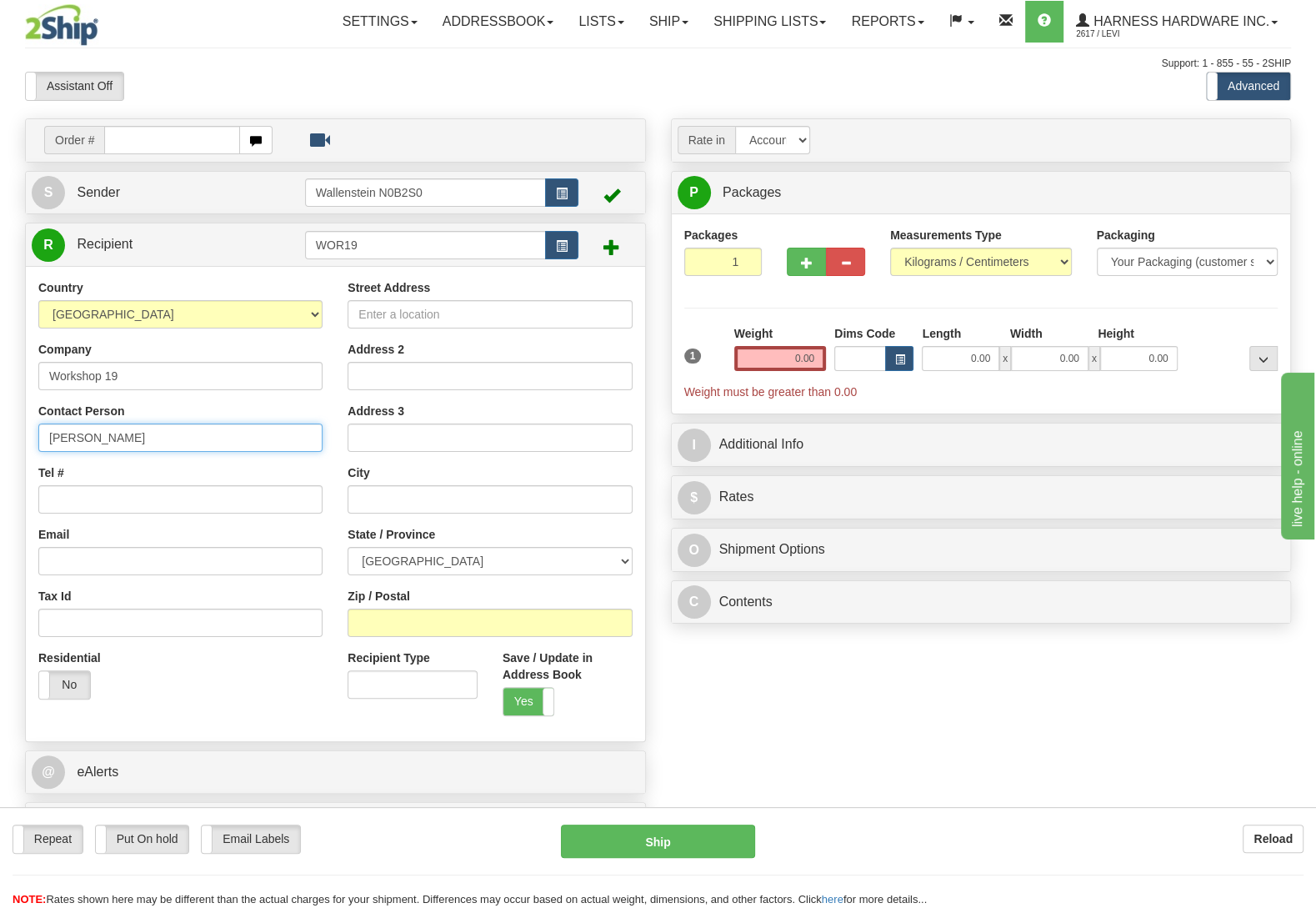
type input "[PERSON_NAME]"
click at [865, 705] on div "Order # S Sender" at bounding box center [658, 487] width 1291 height 737
paste input "M6R 2T5"
type input "M6R 2T5"
click at [824, 733] on div "Order # S Sender" at bounding box center [658, 487] width 1291 height 737
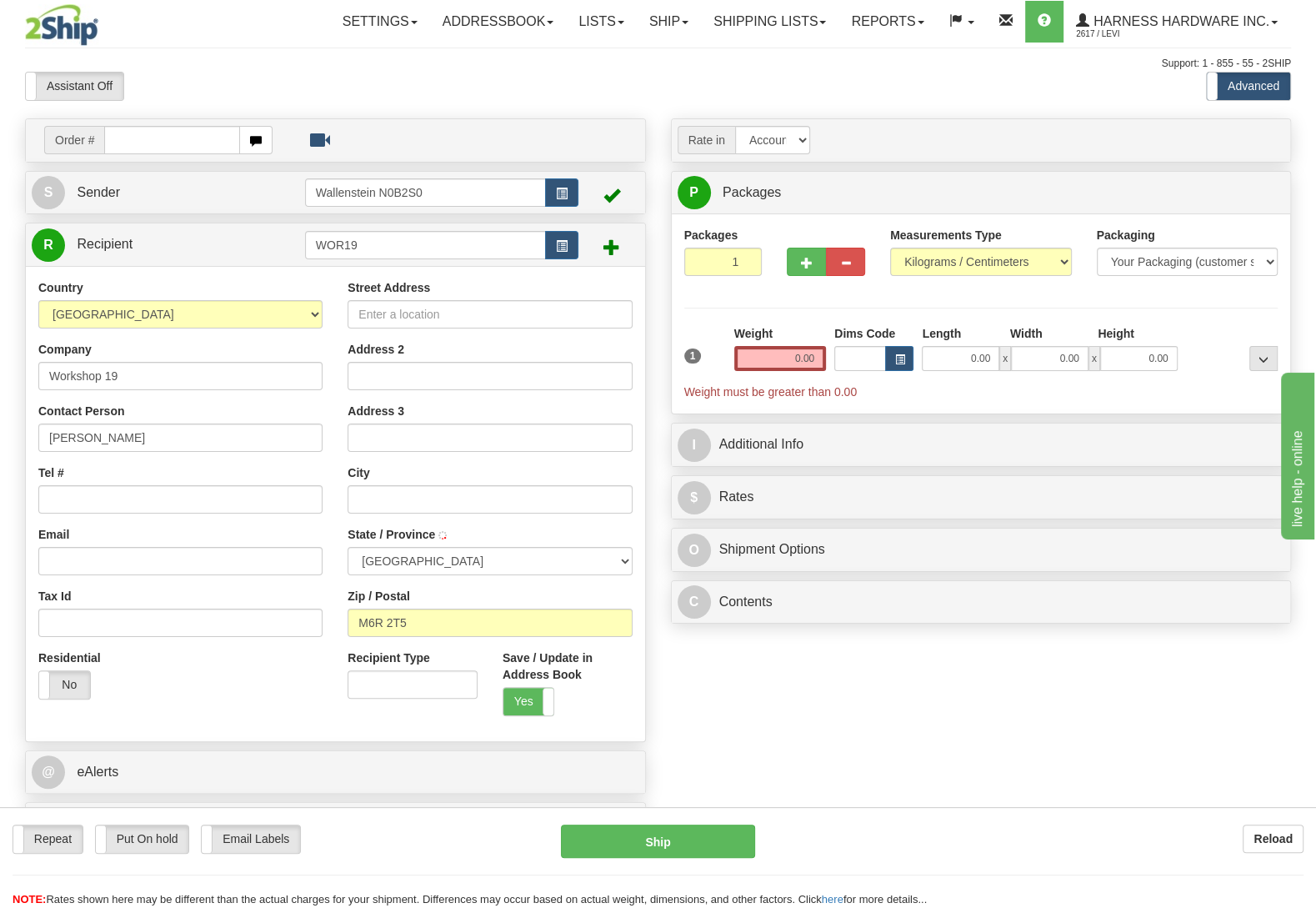
type input "TORONTO"
select select "ON"
paste input "(416) 418-1108"
type input "(416) 418-1108"
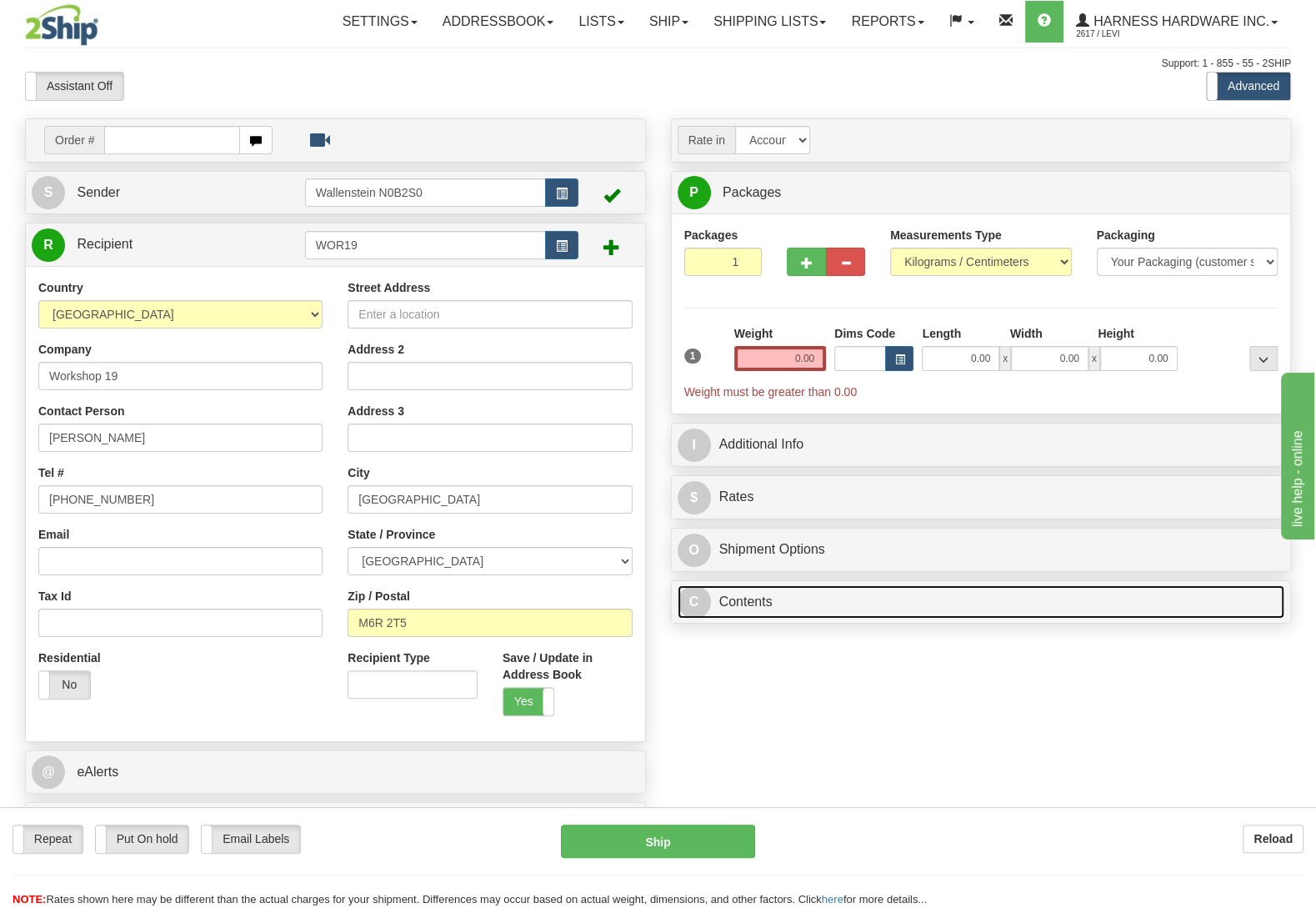
click at [761, 620] on link "C Contents" at bounding box center [981, 602] width 608 height 34
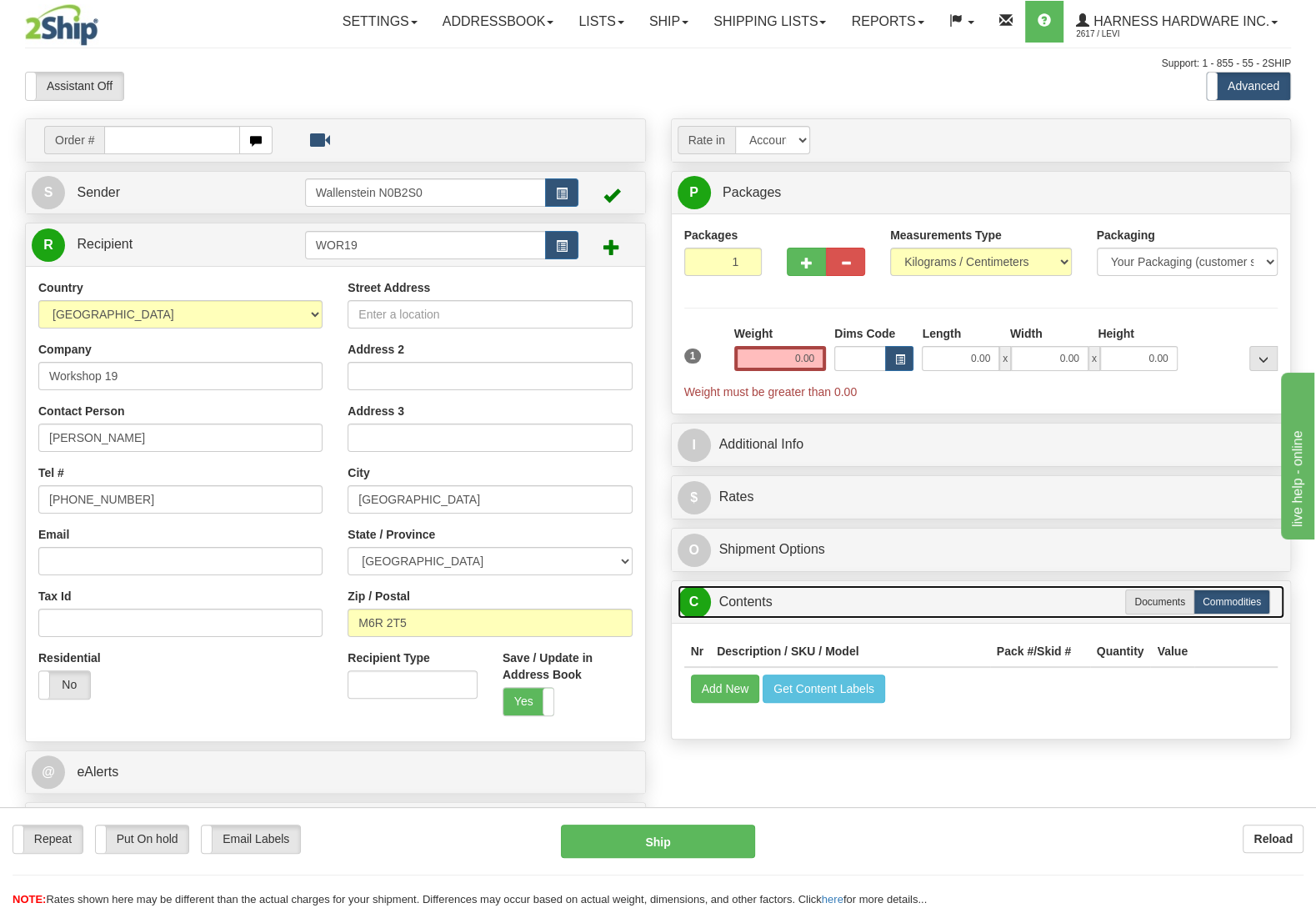
click at [782, 603] on link "C Contents" at bounding box center [981, 602] width 608 height 34
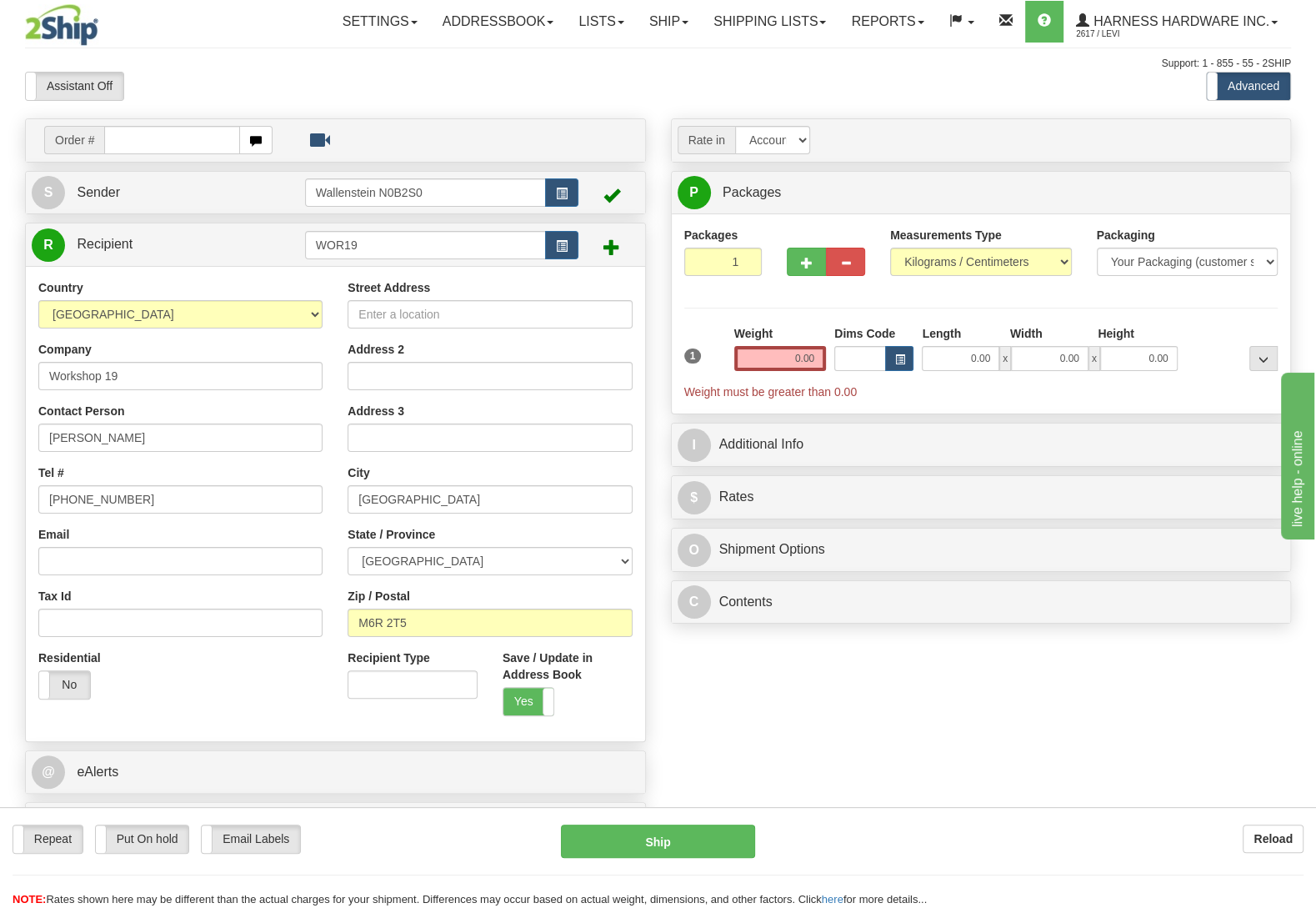
drag, startPoint x: 753, startPoint y: 711, endPoint x: 608, endPoint y: 611, distance: 176.1
click at [752, 711] on div "Order # S Sender" at bounding box center [658, 487] width 1291 height 737
click at [371, 326] on input "Street Address" at bounding box center [489, 314] width 284 height 28
paste input "19 Claude Avenue"
type input "19 Claude Avenue"
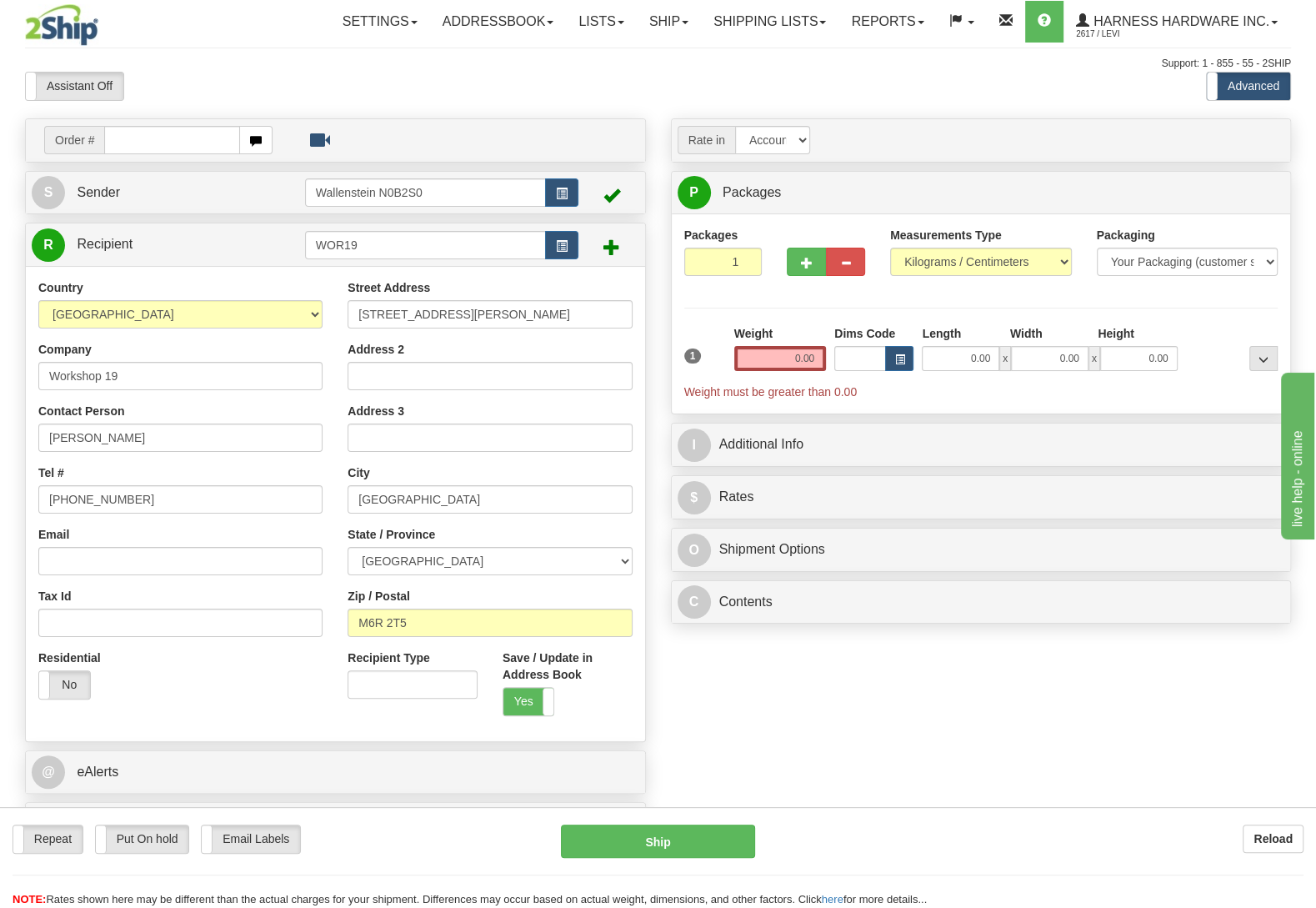
click at [779, 662] on div "Order # S Sender" at bounding box center [658, 487] width 1291 height 737
click at [751, 351] on input "0.00" at bounding box center [780, 358] width 92 height 25
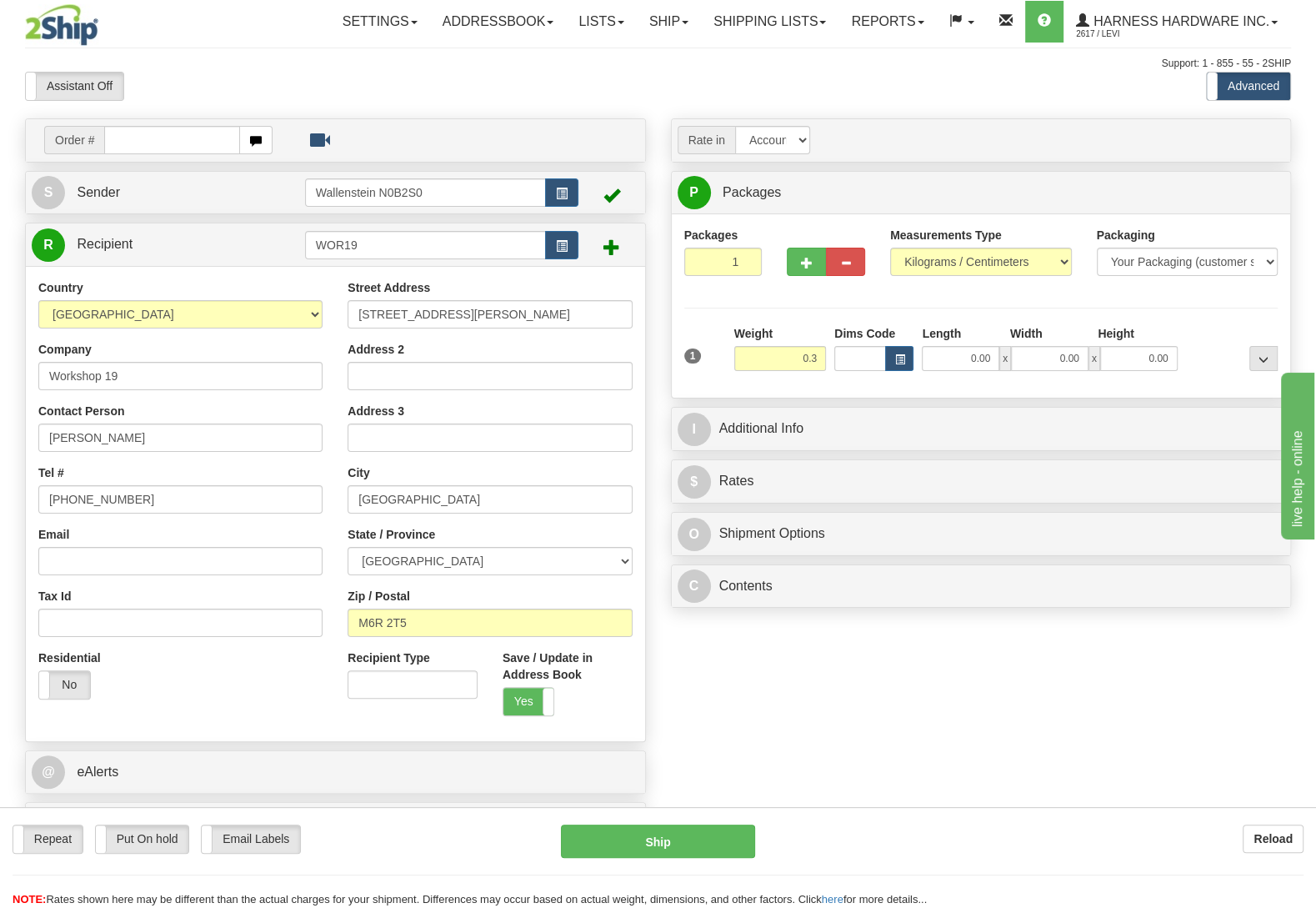
type input "0.30"
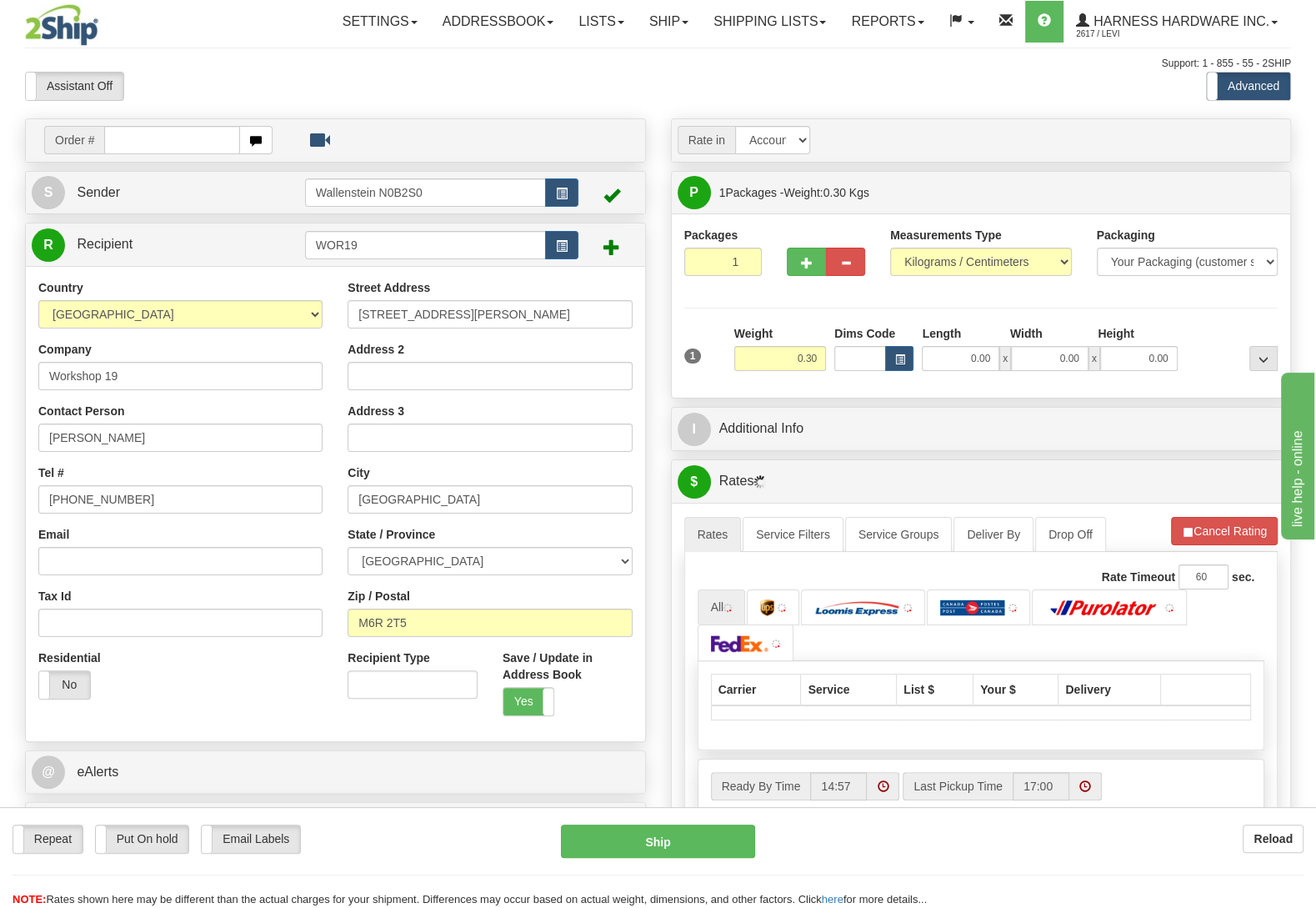
click at [1207, 333] on div at bounding box center [1232, 347] width 100 height 46
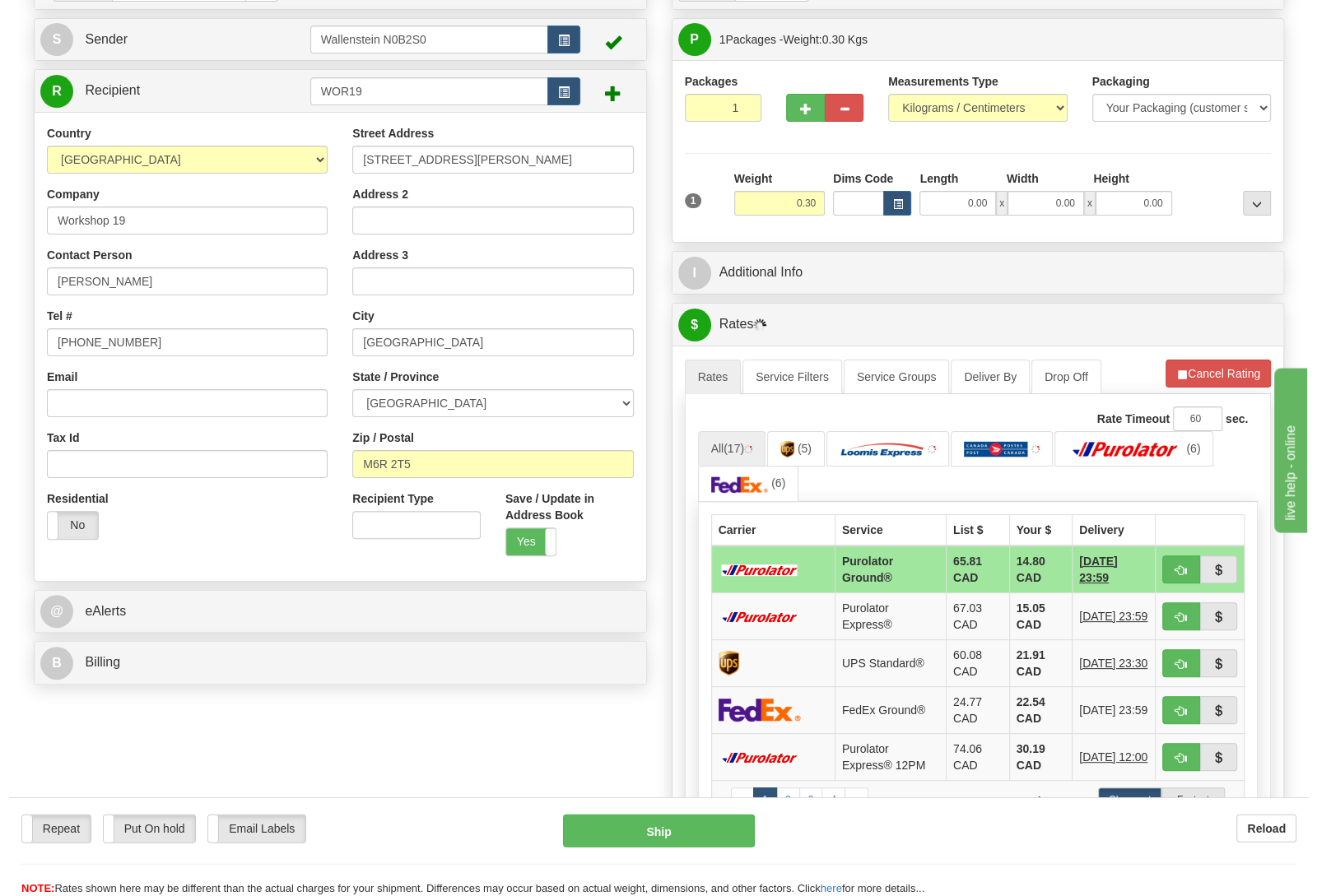
scroll to position [173, 0]
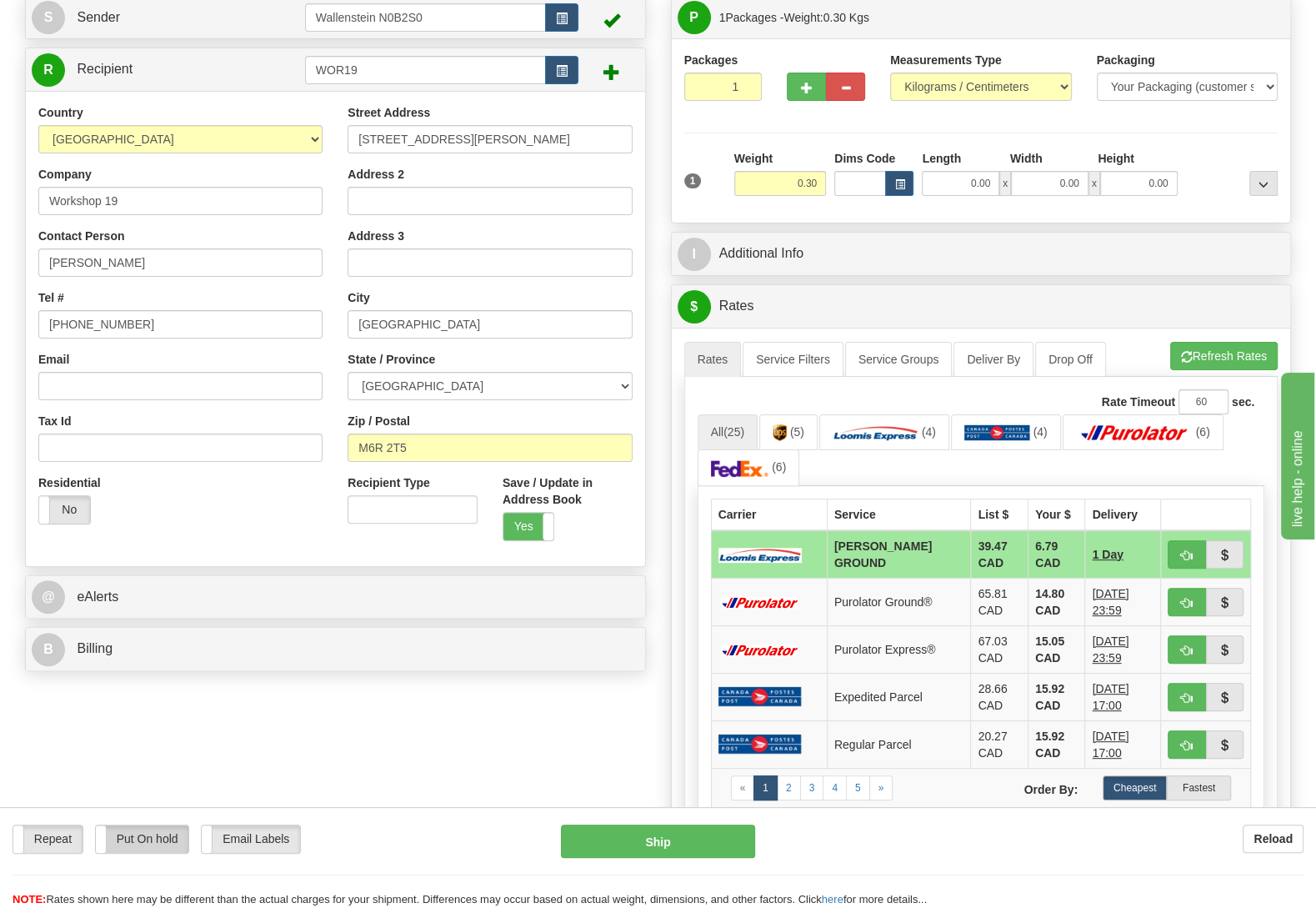
click at [137, 838] on label "Put On hold" at bounding box center [143, 839] width 94 height 28
click at [692, 834] on button "Hold" at bounding box center [658, 841] width 195 height 33
type input "DD"
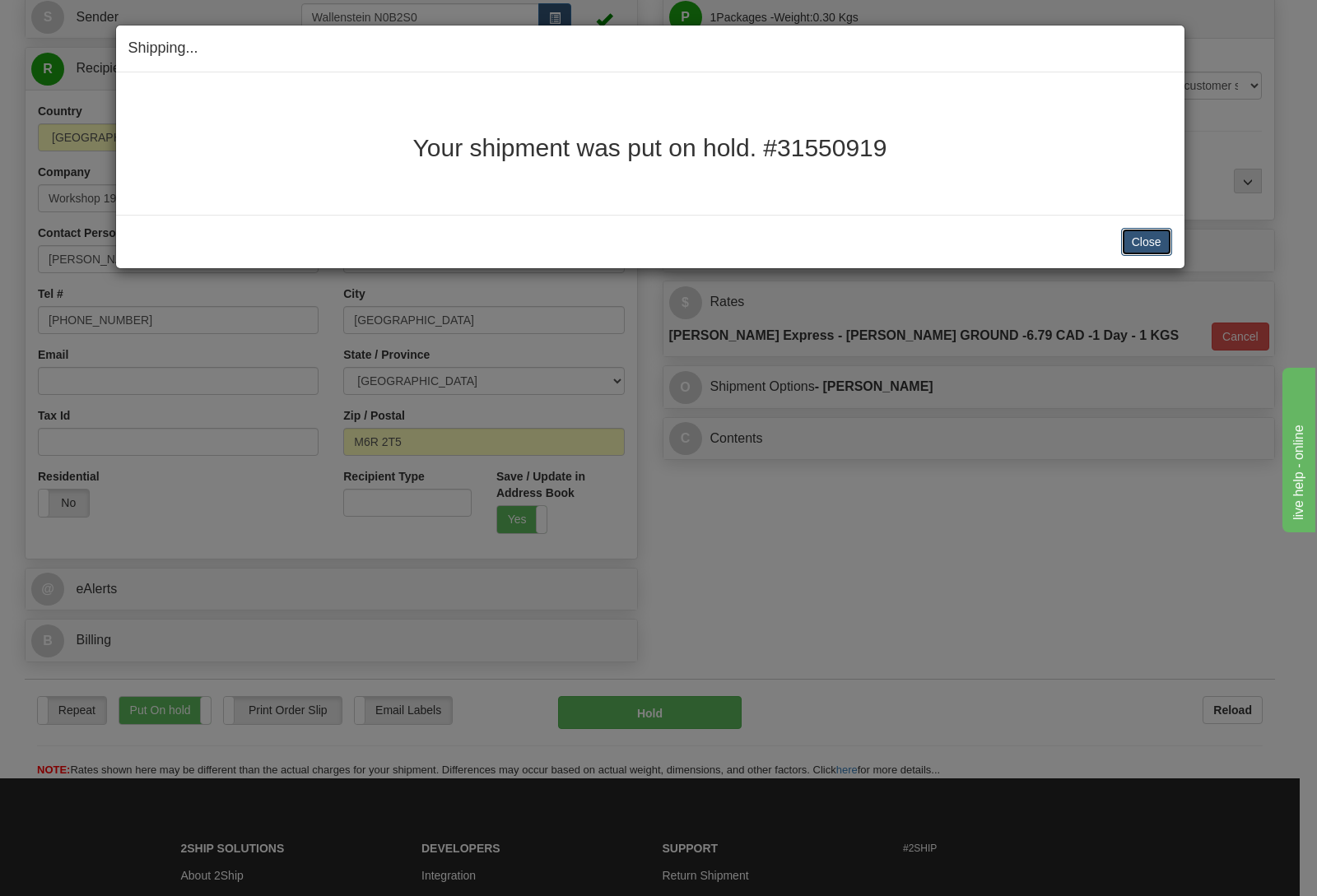
click at [1160, 242] on button "Close" at bounding box center [1146, 242] width 51 height 28
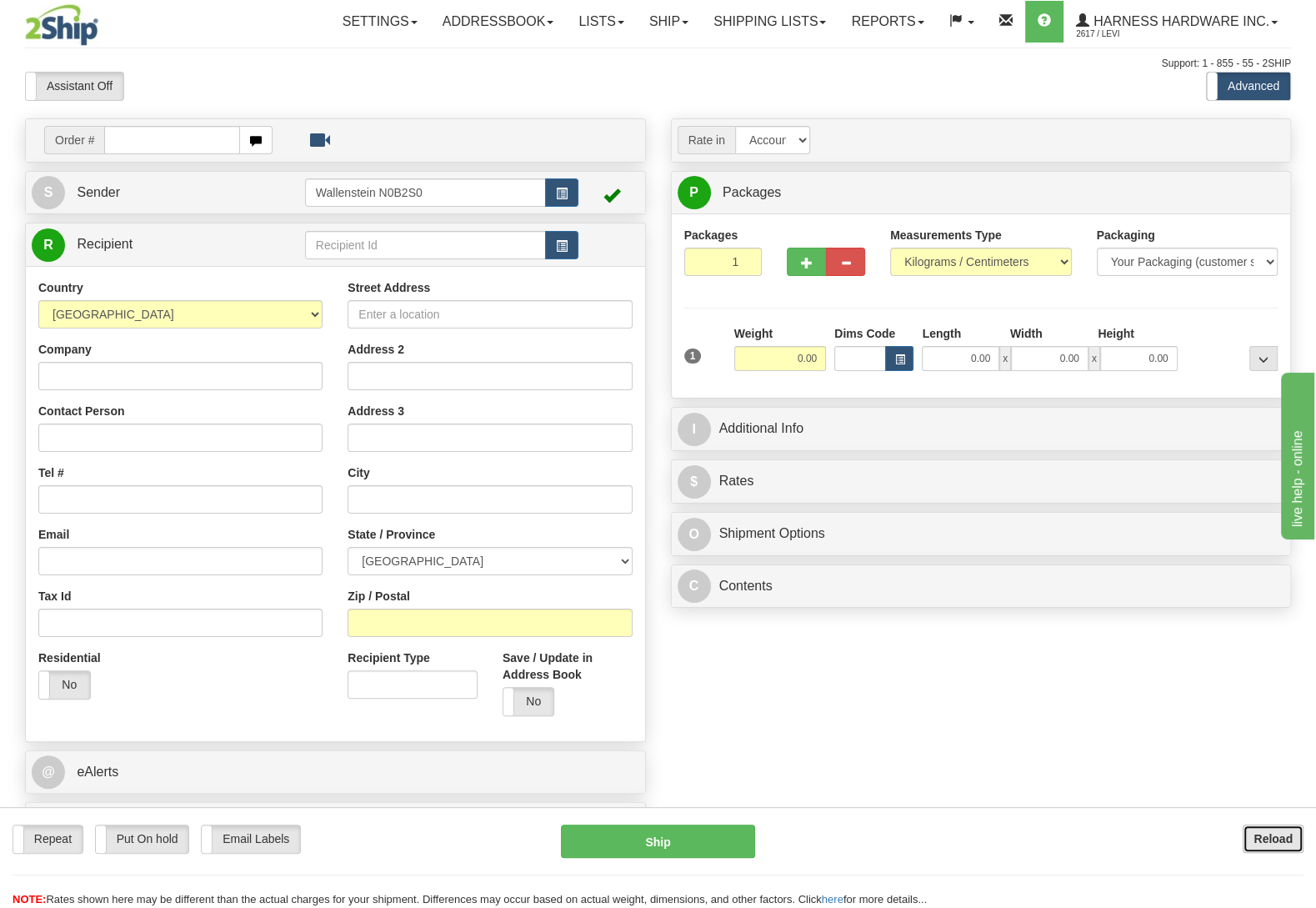
click at [1249, 832] on button "Reload" at bounding box center [1273, 839] width 61 height 28
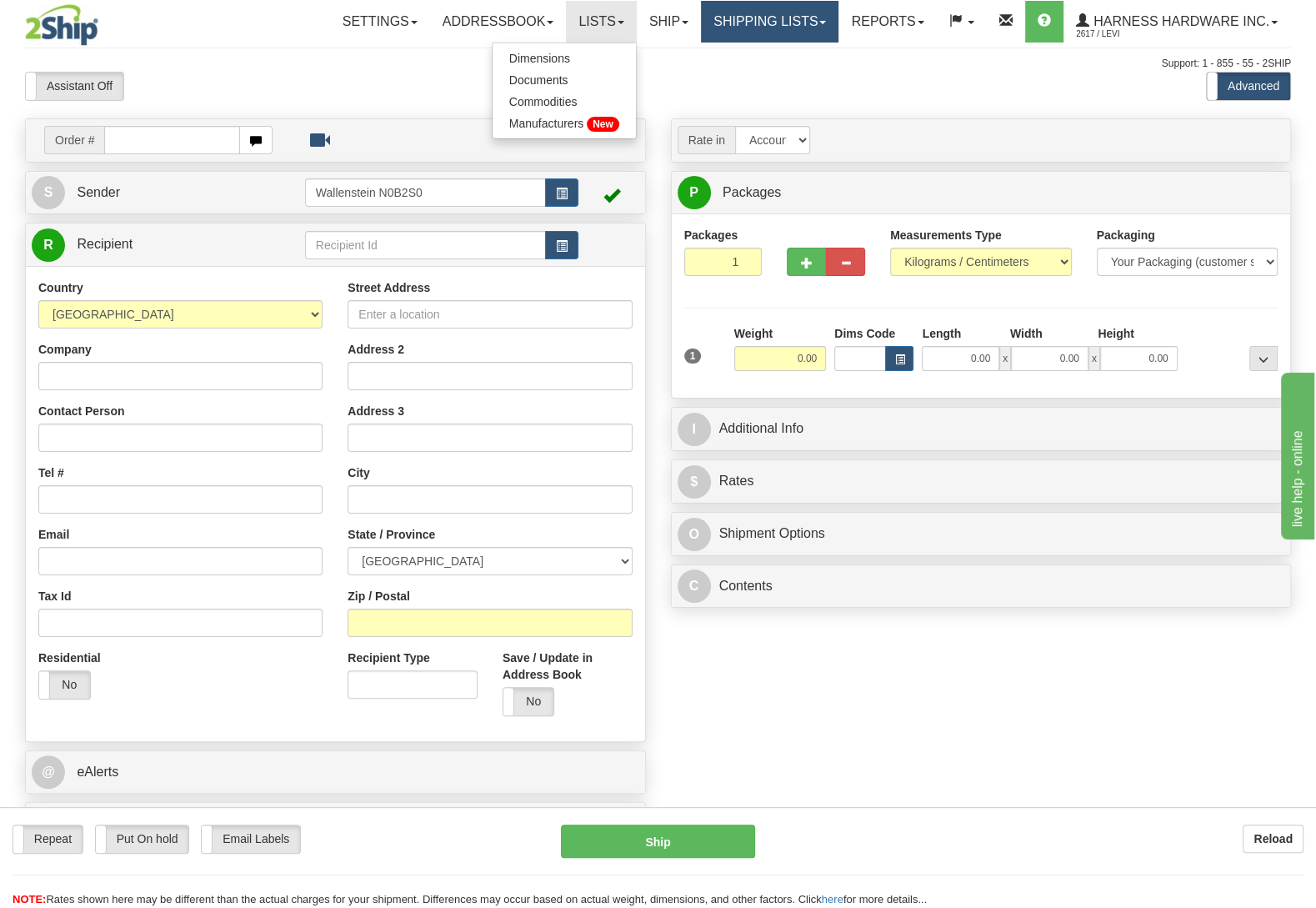
click at [733, 32] on link "Shipping lists" at bounding box center [769, 22] width 138 height 42
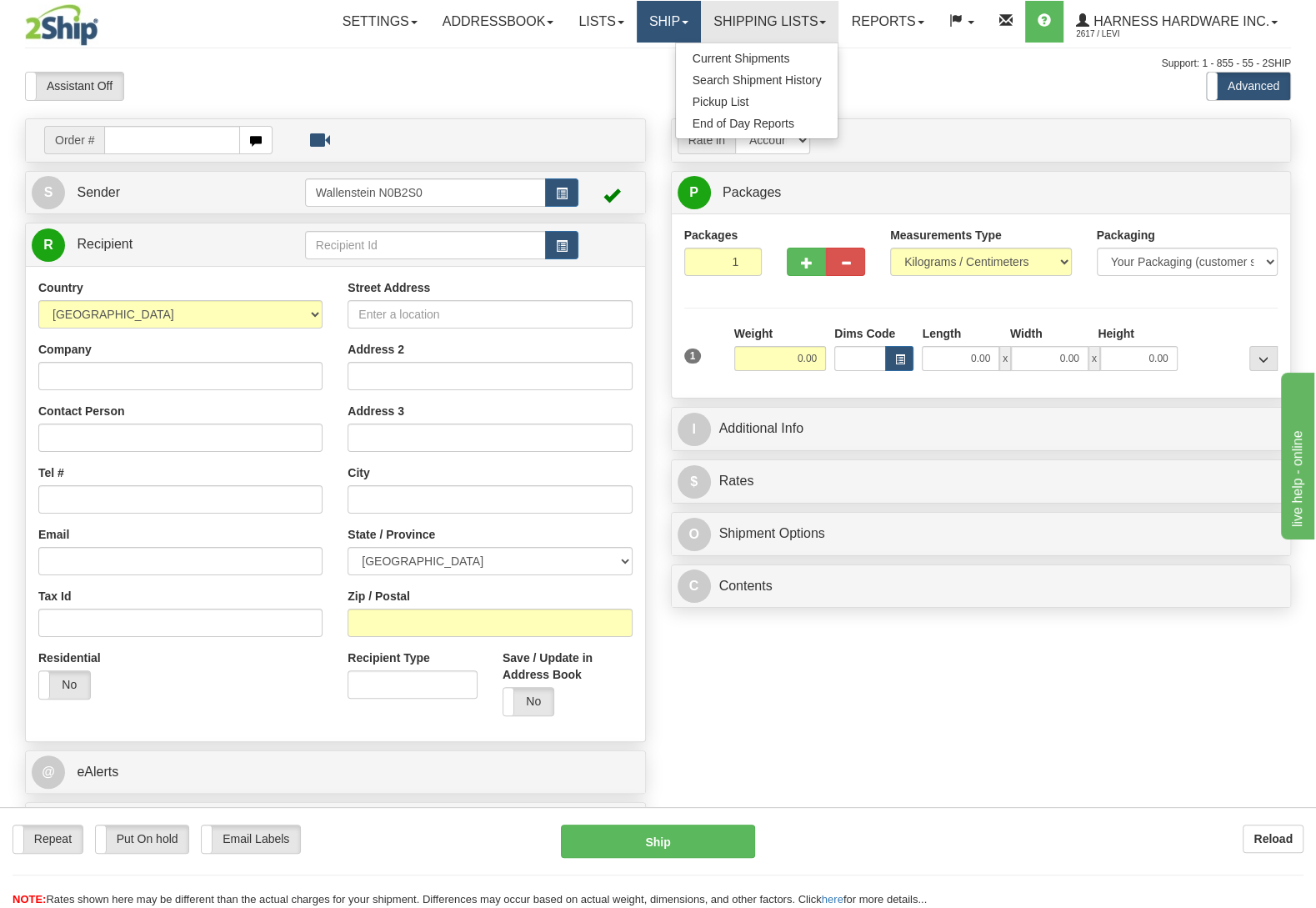
click at [673, 8] on link "Ship" at bounding box center [668, 22] width 64 height 42
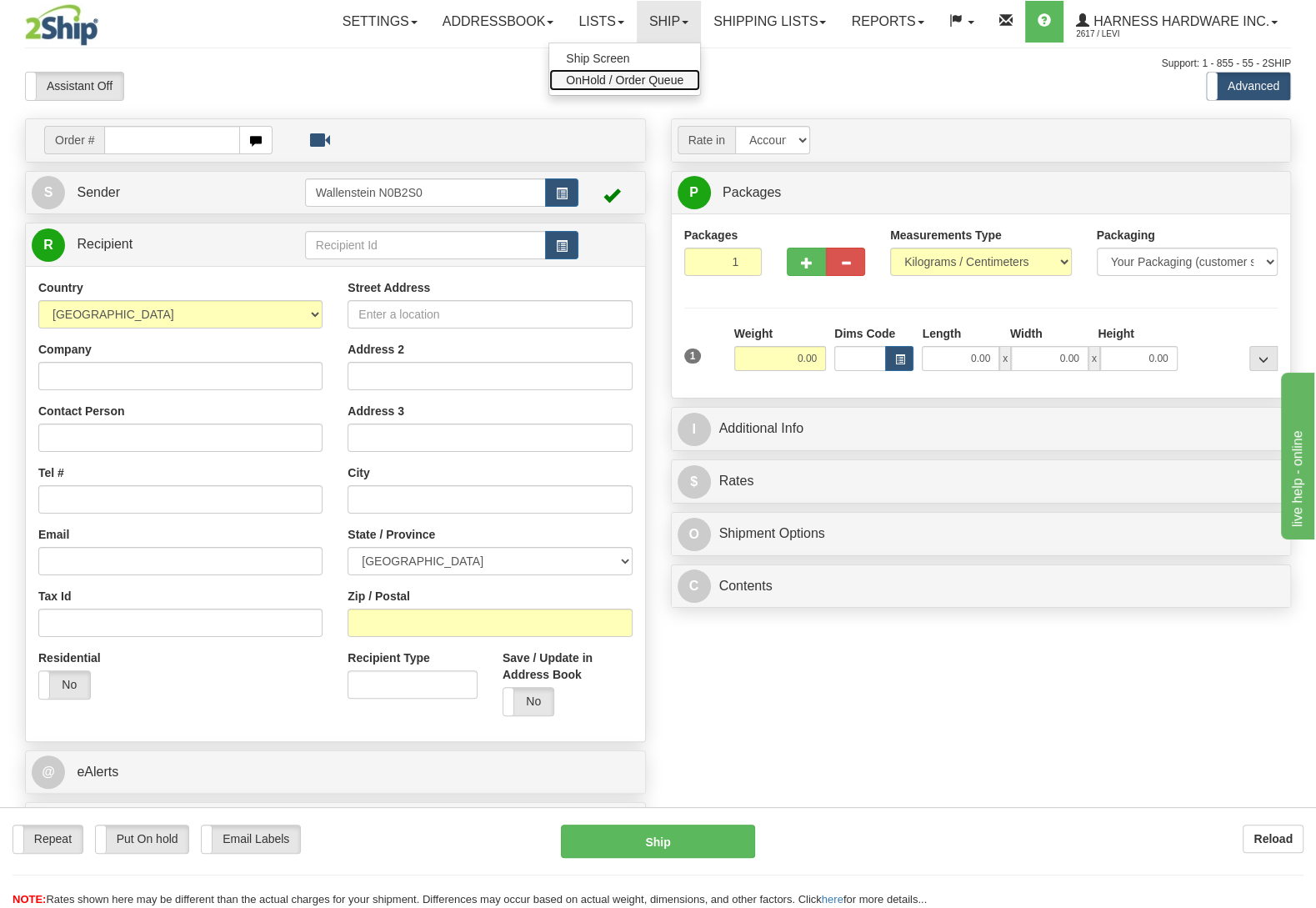
click at [630, 70] on link "OnHold / Order Queue" at bounding box center [625, 80] width 151 height 22
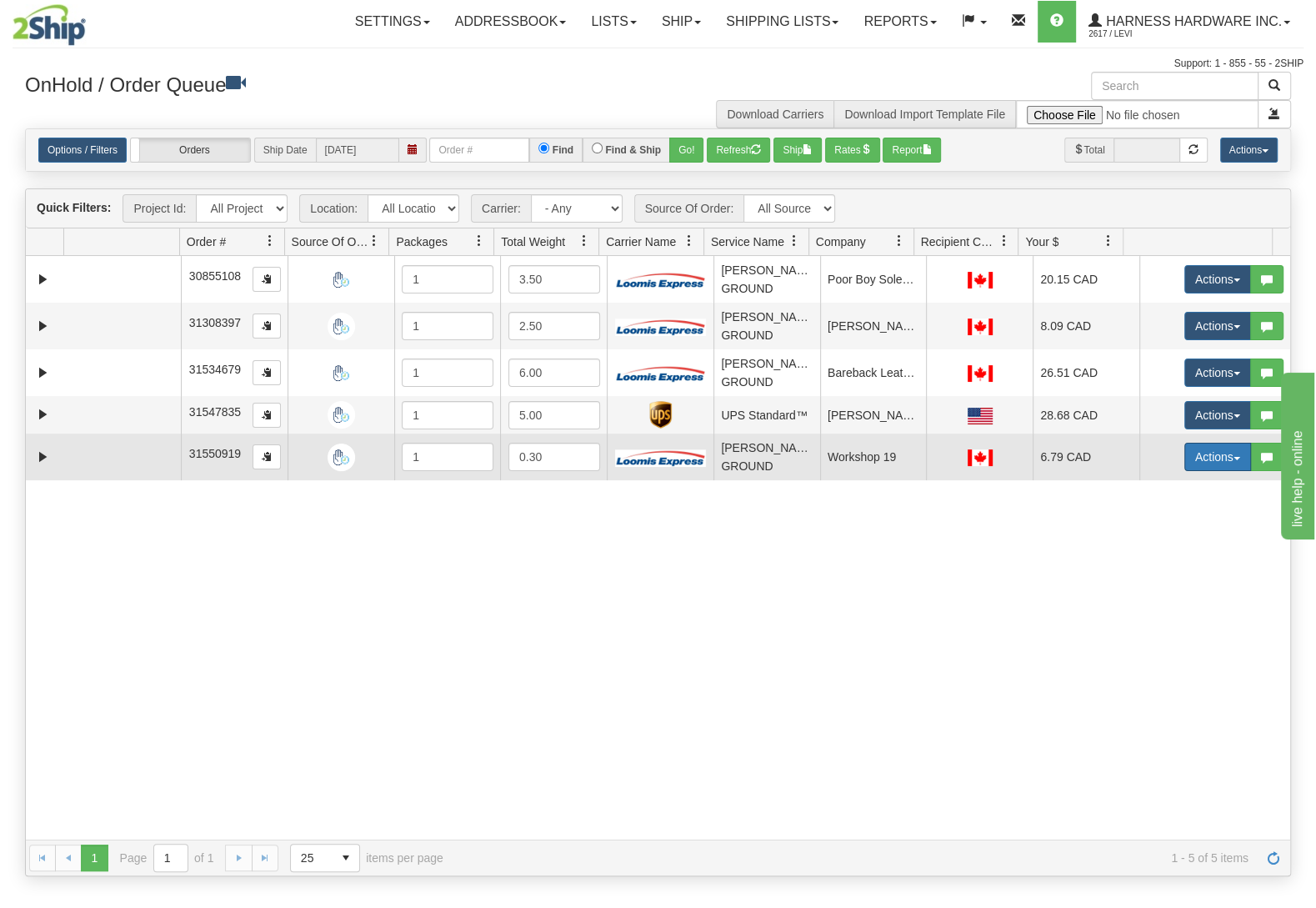
click at [1209, 470] on button "Actions" at bounding box center [1217, 457] width 67 height 28
click at [1179, 563] on link "Ship" at bounding box center [1183, 554] width 134 height 22
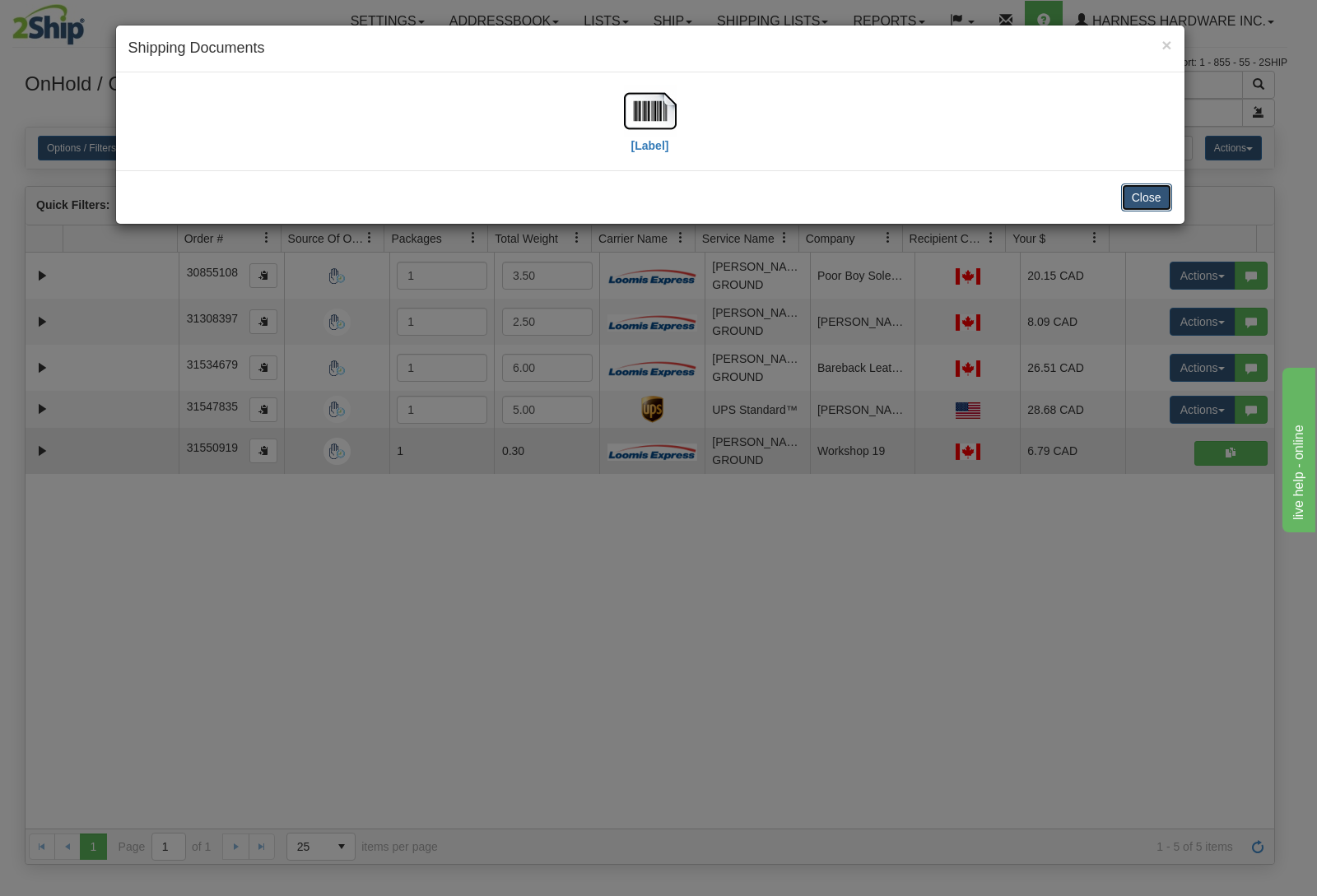
click at [1160, 197] on button "Close" at bounding box center [1146, 198] width 51 height 28
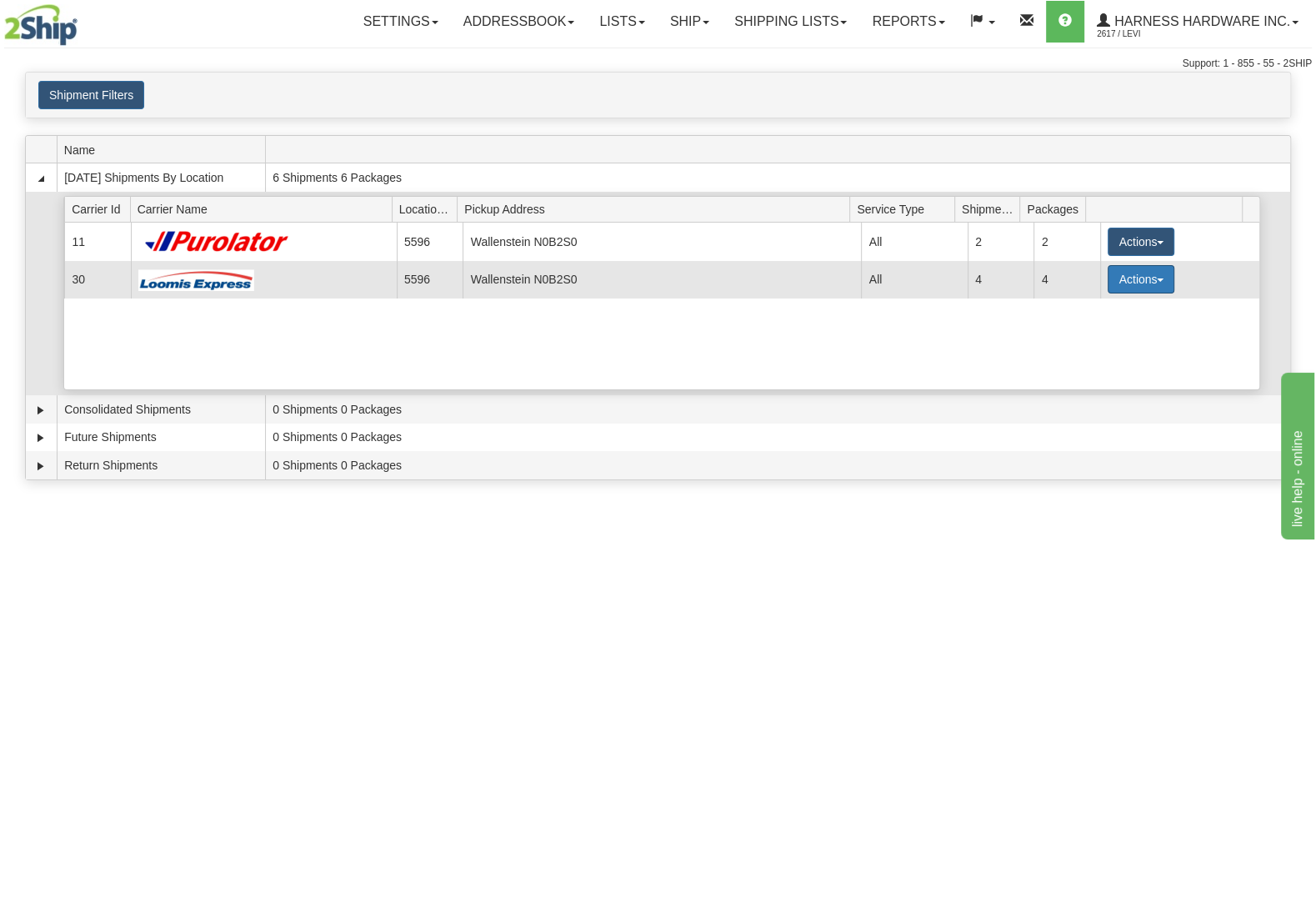
click at [1148, 286] on button "Actions" at bounding box center [1141, 279] width 67 height 28
click at [1124, 315] on link "Details" at bounding box center [1106, 311] width 134 height 22
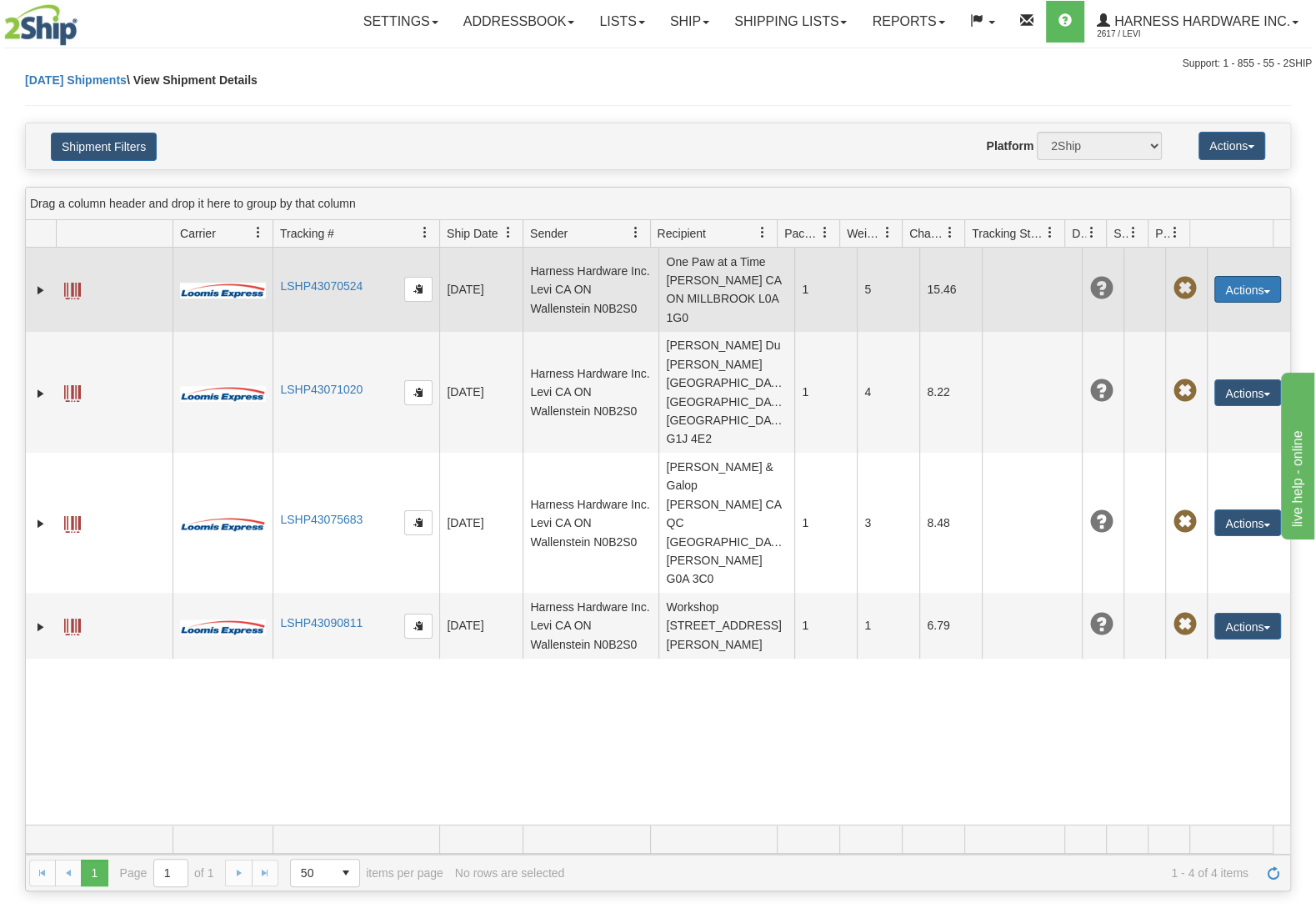
click at [1220, 292] on button "Actions" at bounding box center [1248, 289] width 67 height 27
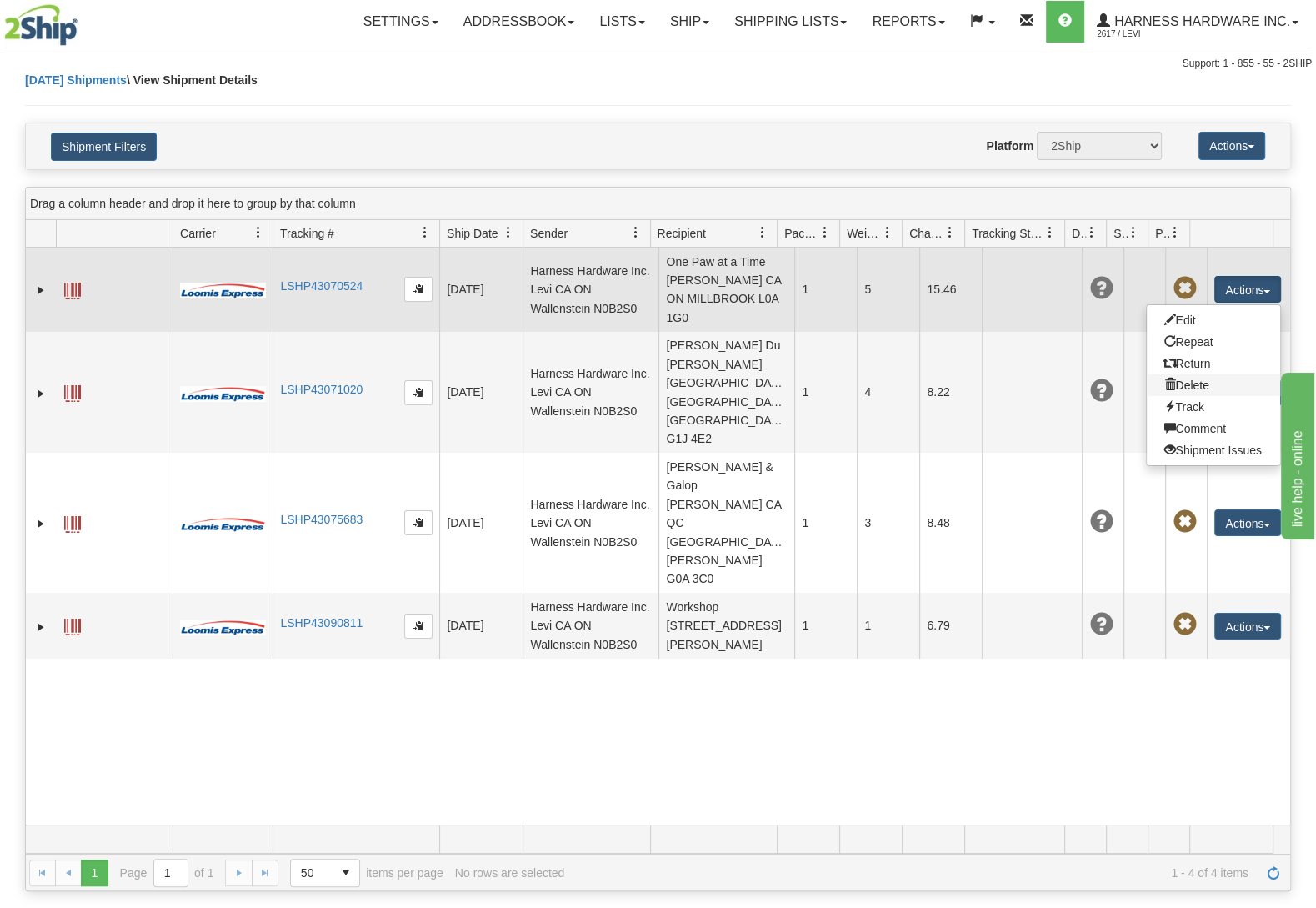
click at [1192, 392] on link "Delete" at bounding box center [1213, 385] width 134 height 22
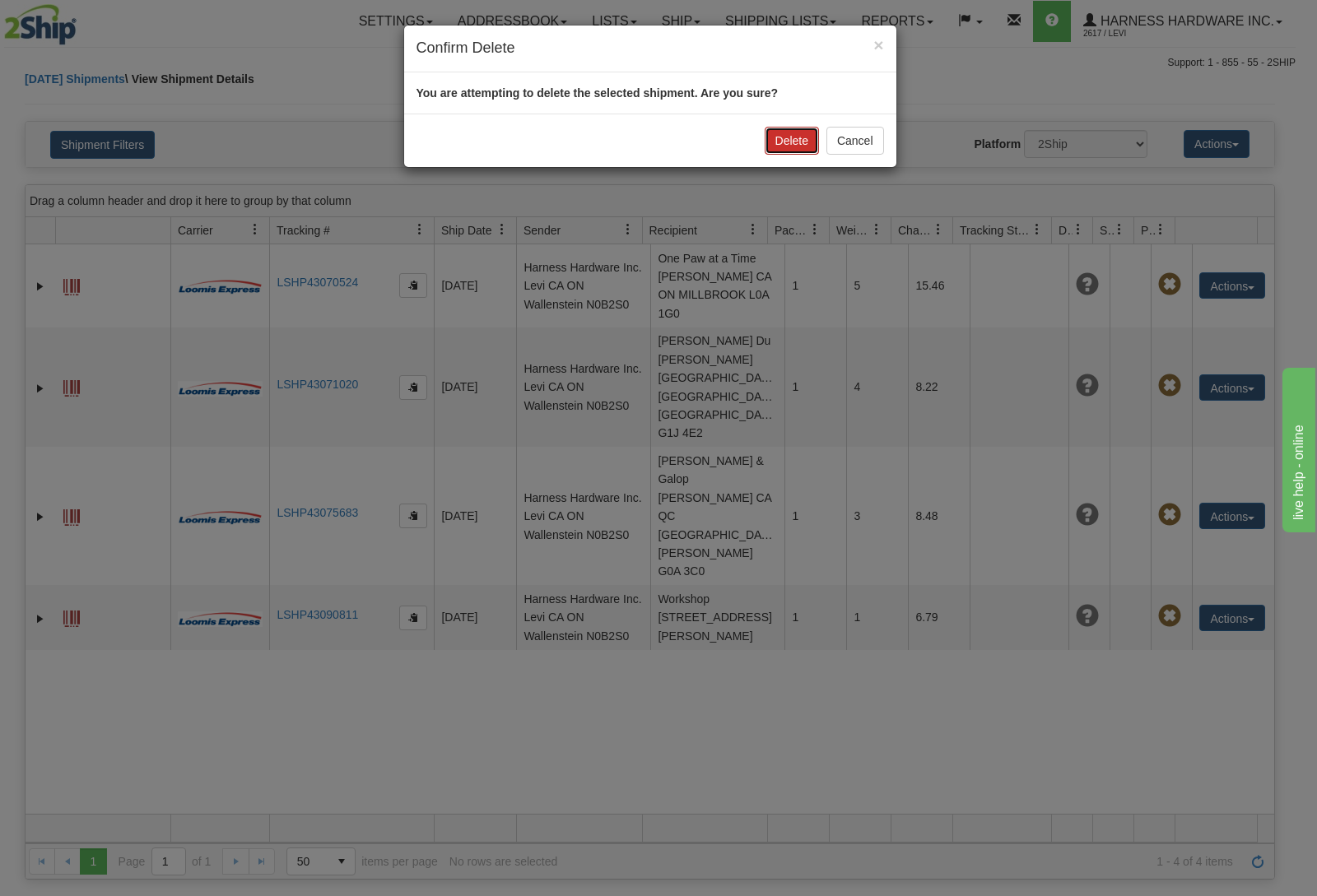
click at [772, 141] on button "Delete" at bounding box center [792, 141] width 54 height 28
